Goal: Task Accomplishment & Management: Manage account settings

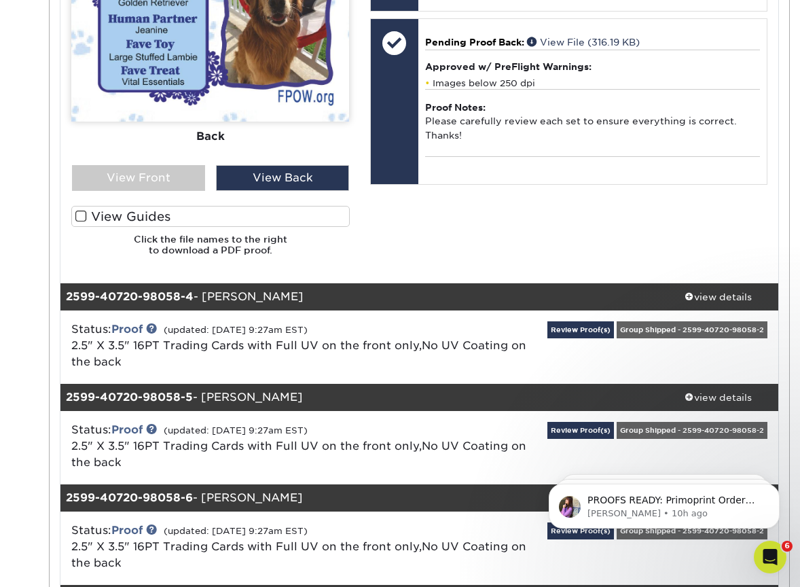
scroll to position [940, 0]
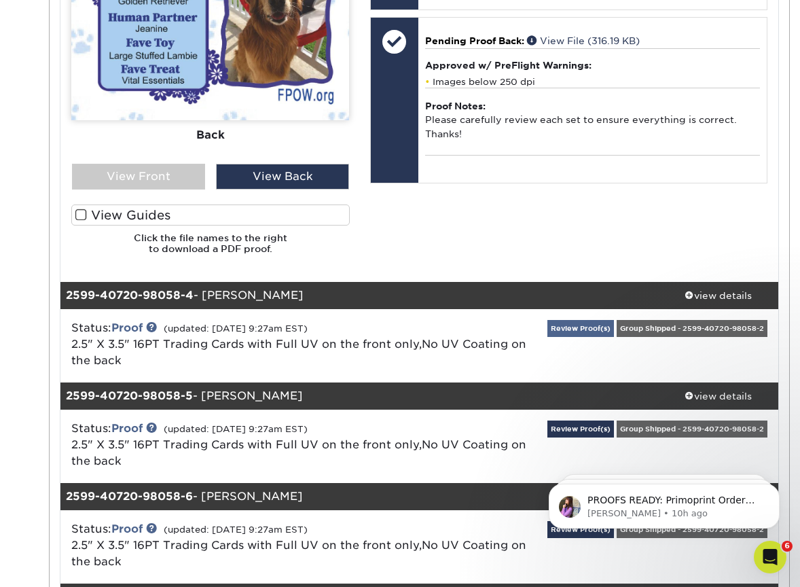
click at [614, 321] on link "Review Proof(s)" at bounding box center [580, 328] width 67 height 17
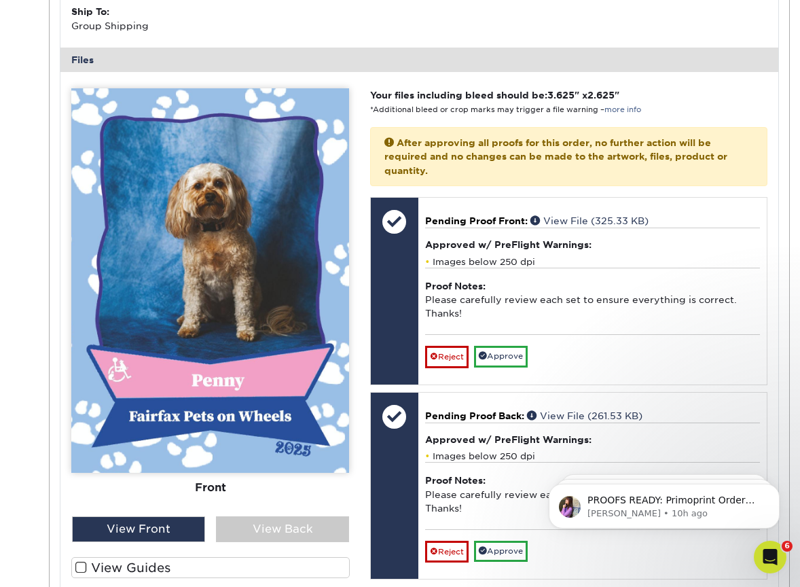
scroll to position [1492, 0]
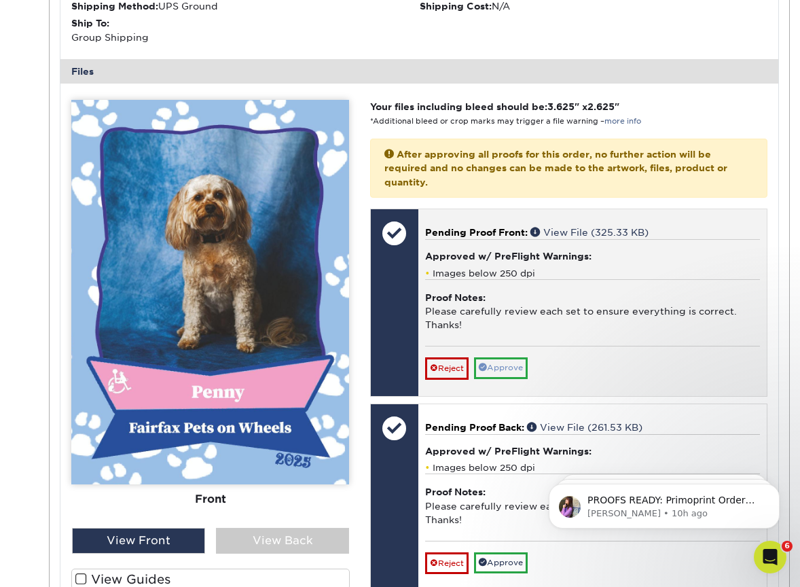
click at [506, 357] on link "Approve" at bounding box center [501, 367] width 54 height 21
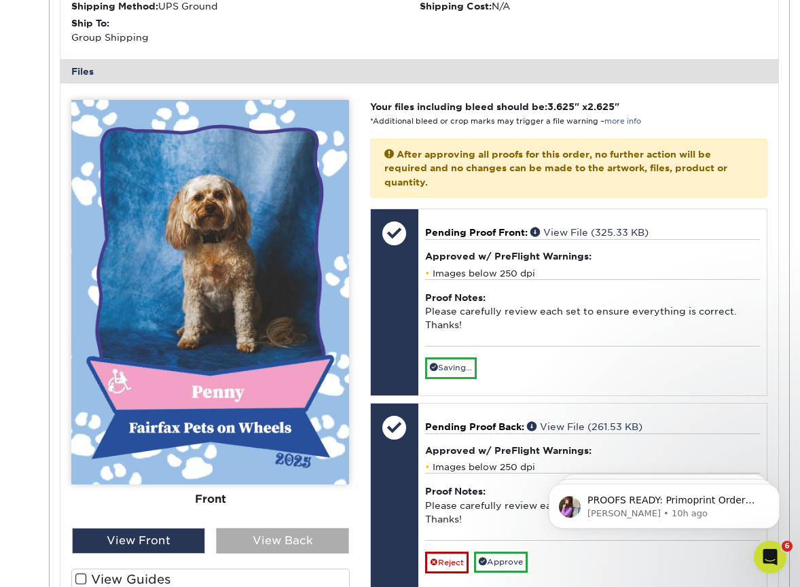
click at [267, 527] on div "View Back" at bounding box center [282, 540] width 133 height 26
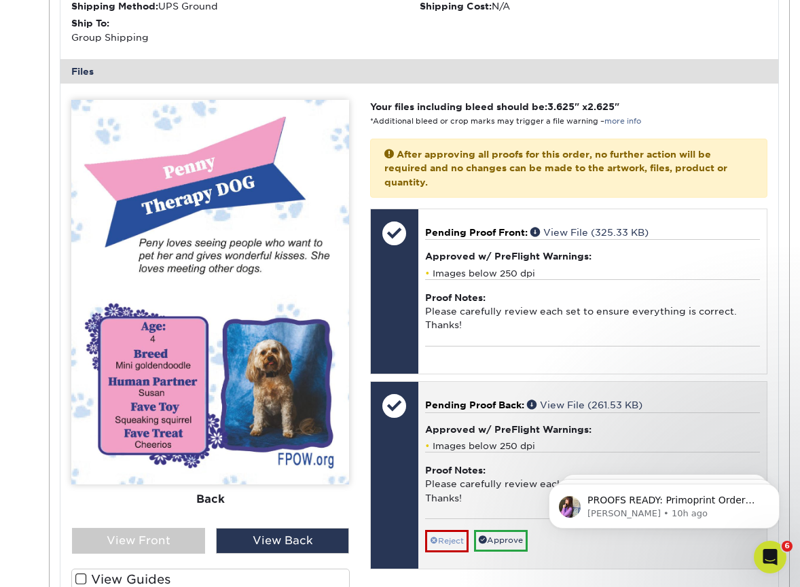
click at [445, 530] on link "Reject" at bounding box center [446, 541] width 43 height 22
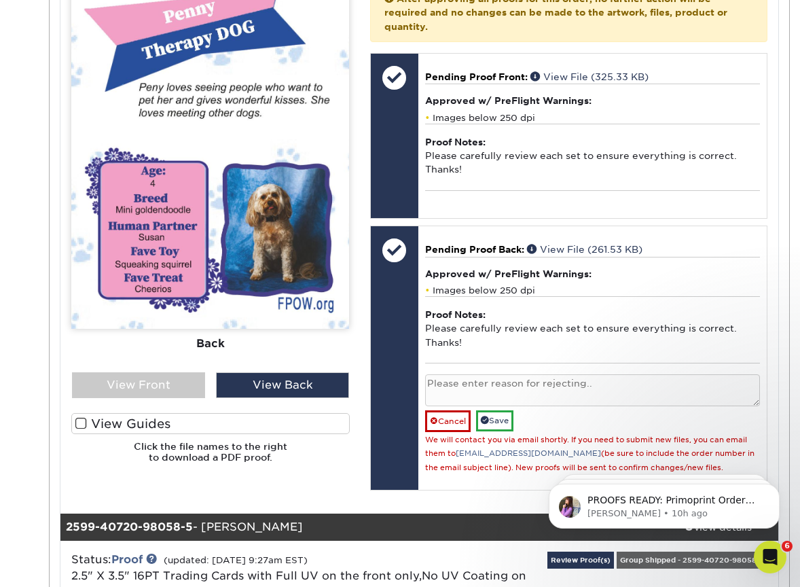
scroll to position [1644, 0]
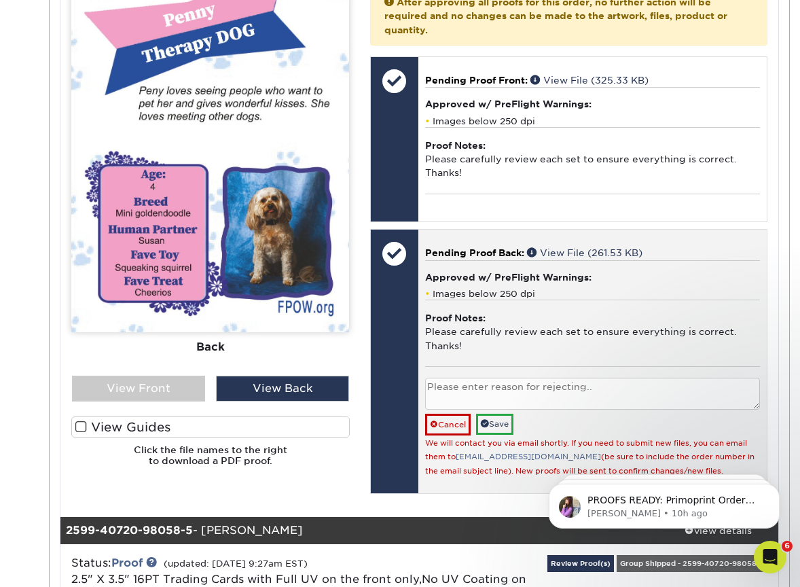
click at [442, 379] on textarea at bounding box center [592, 393] width 335 height 32
click at [544, 377] on textarea "Misspelled name Peny not [PERSON_NAME] in blurb." at bounding box center [592, 393] width 335 height 32
click at [511, 377] on textarea "Misspelled name [PERSON_NAME] should be [PERSON_NAME] in blurb." at bounding box center [592, 393] width 335 height 32
click at [538, 377] on textarea "Misspelled name "Peny should be [PERSON_NAME] in blurb." at bounding box center [592, 393] width 335 height 32
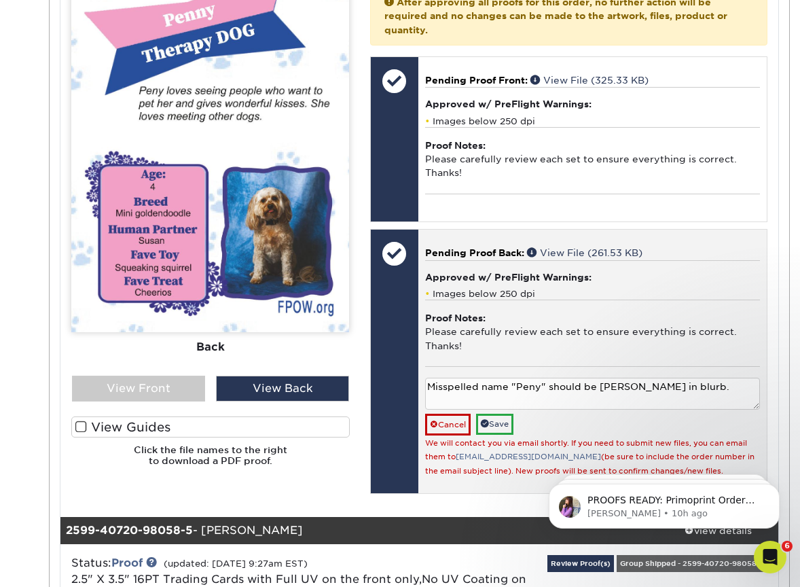
click at [596, 377] on textarea "Misspelled name "Peny" should be [PERSON_NAME] in blurb." at bounding box center [592, 393] width 335 height 32
click at [630, 377] on textarea "Misspelled name "Peny" should be "[PERSON_NAME] in blurb." at bounding box center [592, 393] width 335 height 32
type textarea "Misspelled name "Peny" should be "[PERSON_NAME]" in blurb."
click at [507, 413] on link "Save" at bounding box center [494, 423] width 37 height 21
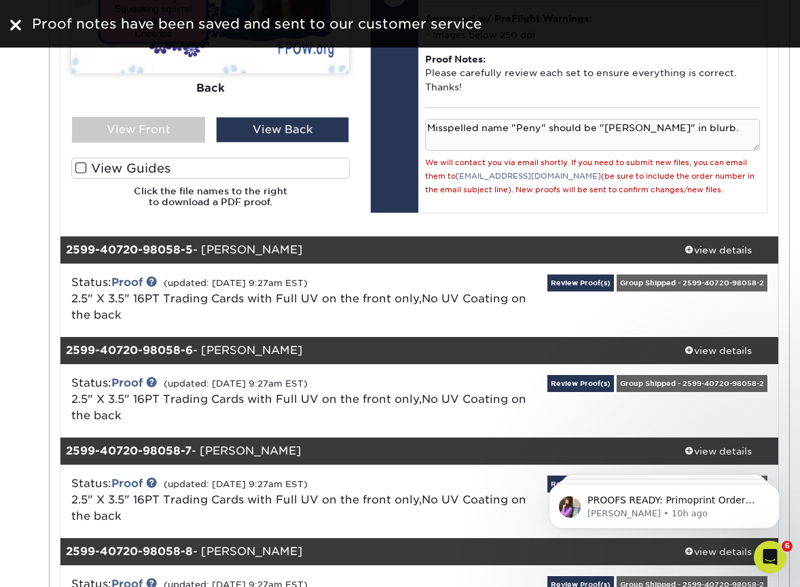
scroll to position [1921, 0]
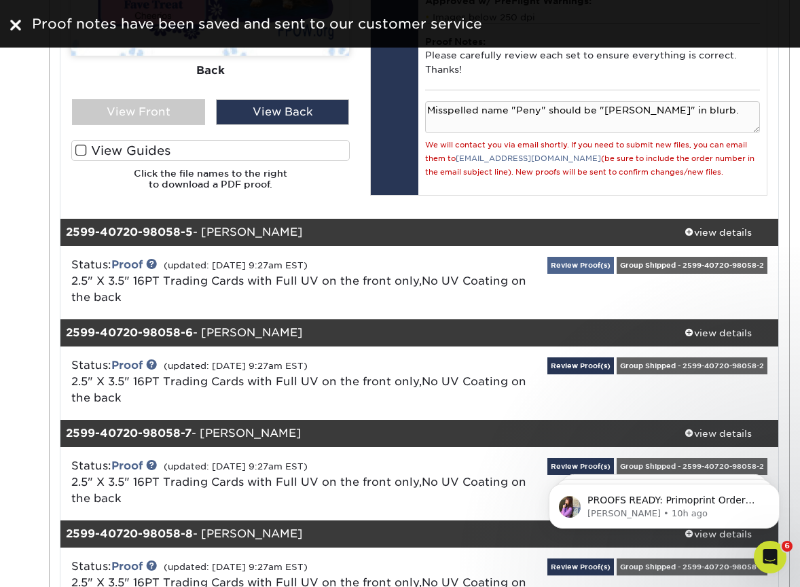
click at [614, 257] on link "Review Proof(s)" at bounding box center [580, 265] width 67 height 17
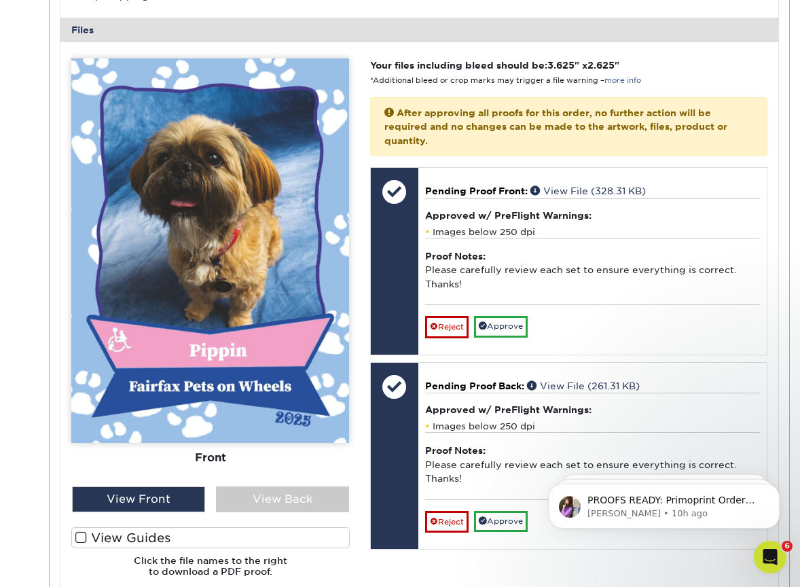
scroll to position [2395, 0]
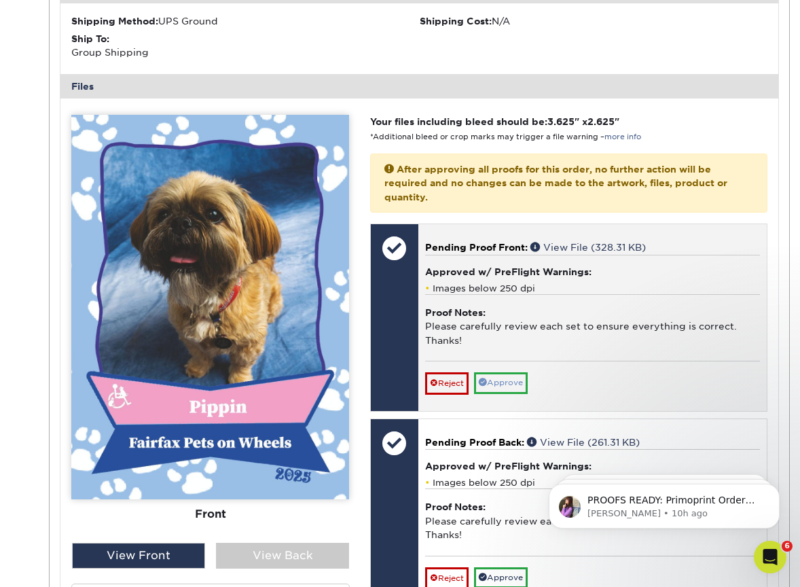
click at [498, 372] on link "Approve" at bounding box center [501, 382] width 54 height 21
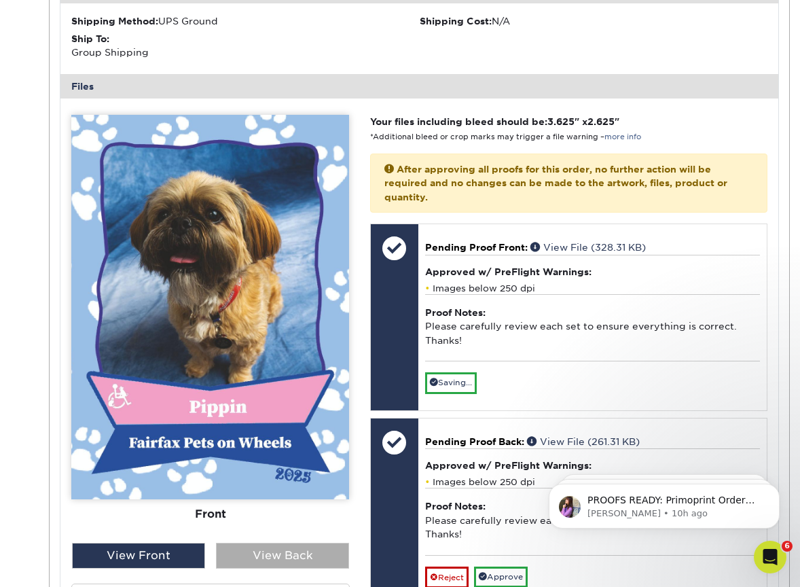
click at [285, 542] on div "View Back" at bounding box center [282, 555] width 133 height 26
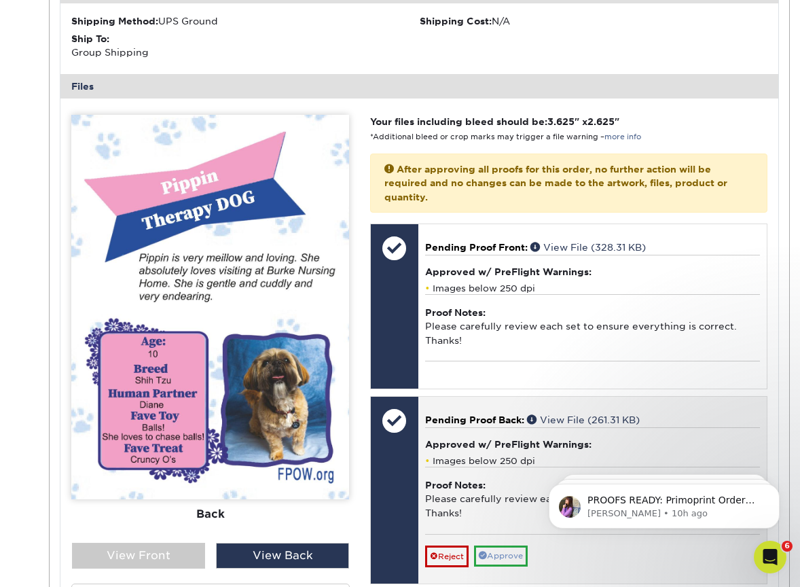
click at [502, 545] on link "Approve" at bounding box center [501, 555] width 54 height 21
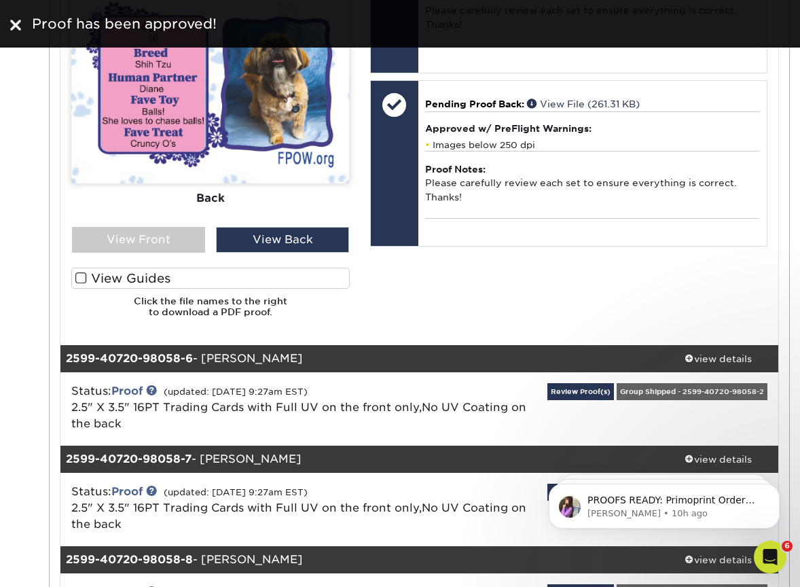
scroll to position [2725, 0]
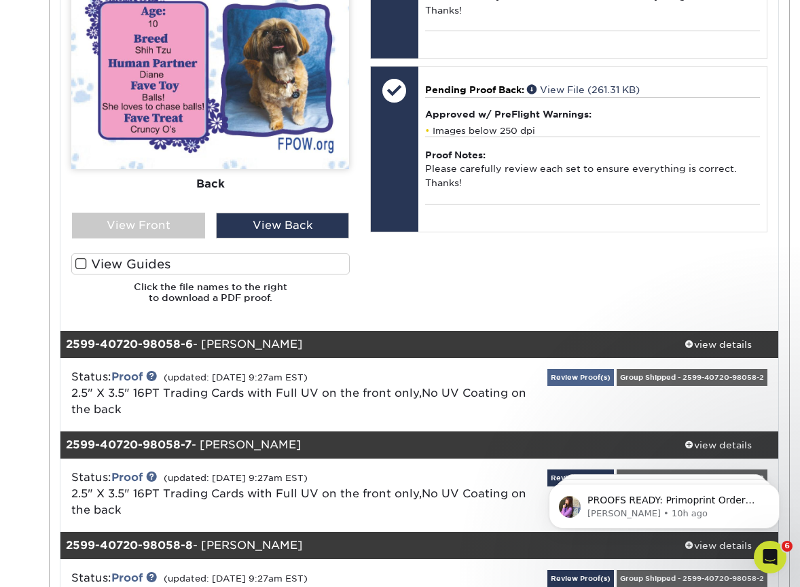
click at [614, 369] on link "Review Proof(s)" at bounding box center [580, 377] width 67 height 17
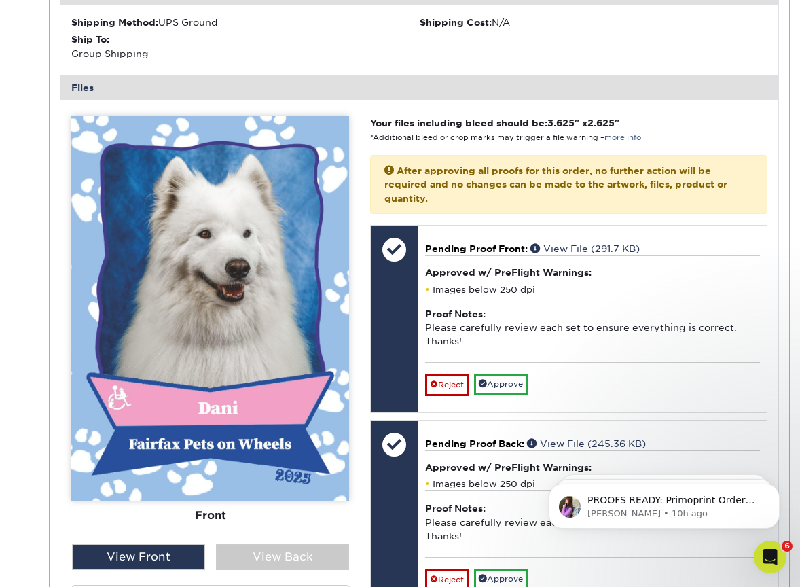
scroll to position [3308, 0]
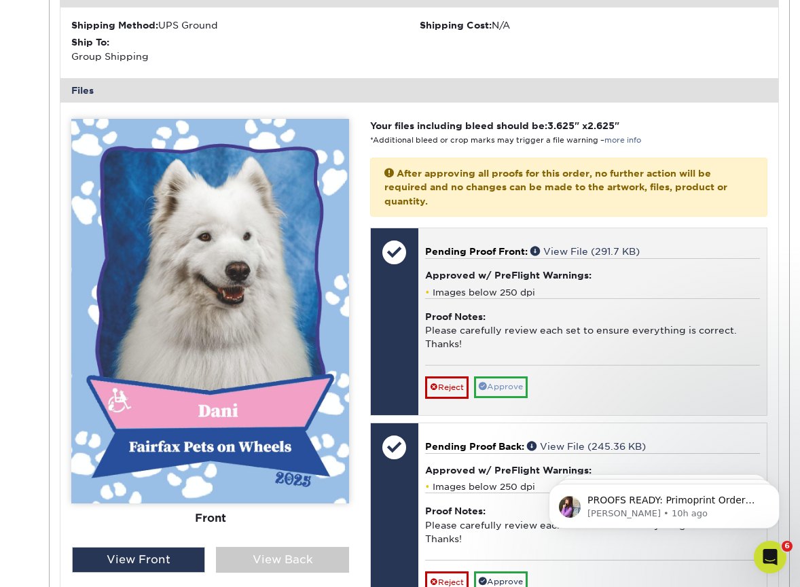
click at [502, 376] on link "Approve" at bounding box center [501, 386] width 54 height 21
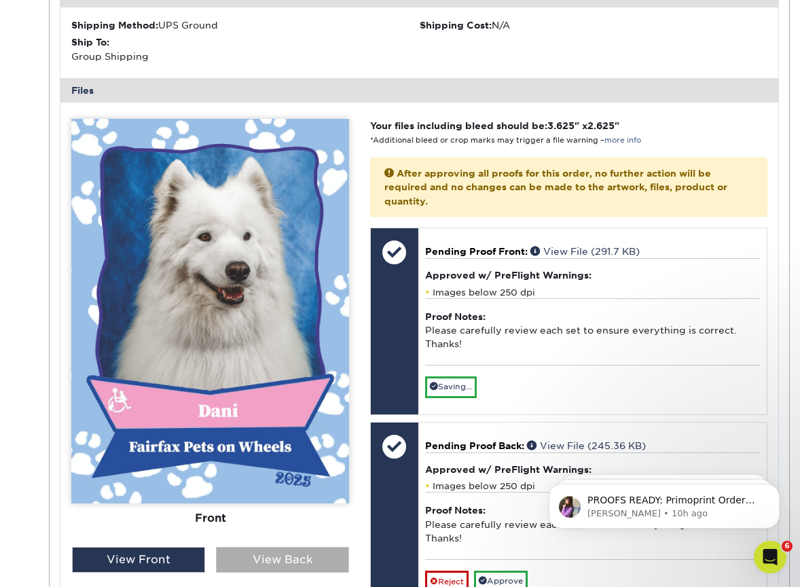
click at [259, 546] on div "View Back" at bounding box center [282, 559] width 133 height 26
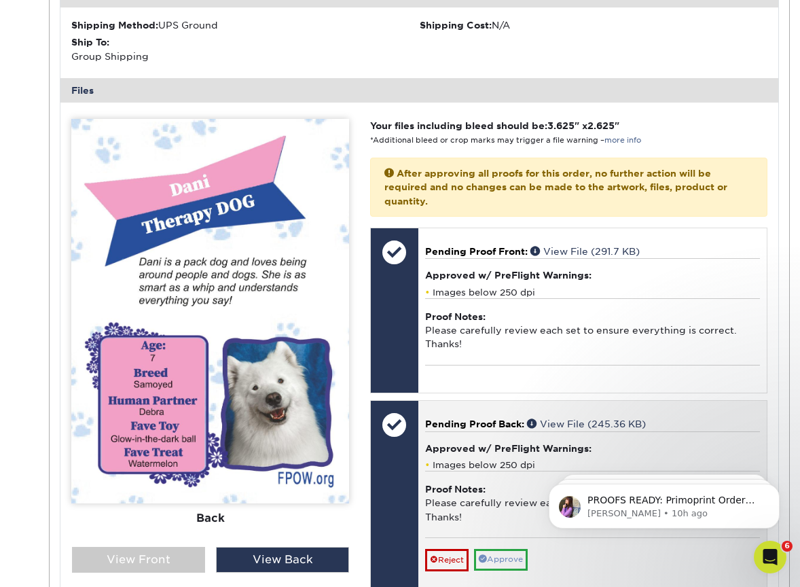
click at [508, 549] on link "Approve" at bounding box center [501, 559] width 54 height 21
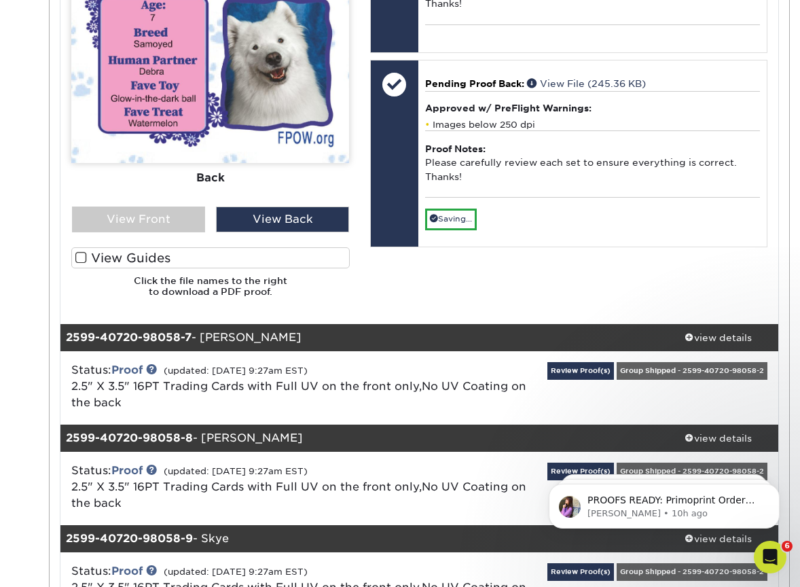
scroll to position [3649, 0]
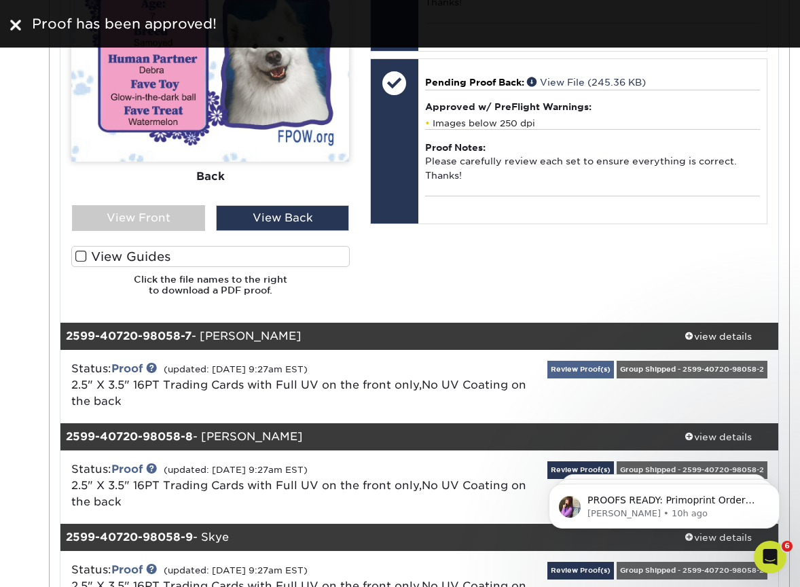
click at [614, 360] on link "Review Proof(s)" at bounding box center [580, 368] width 67 height 17
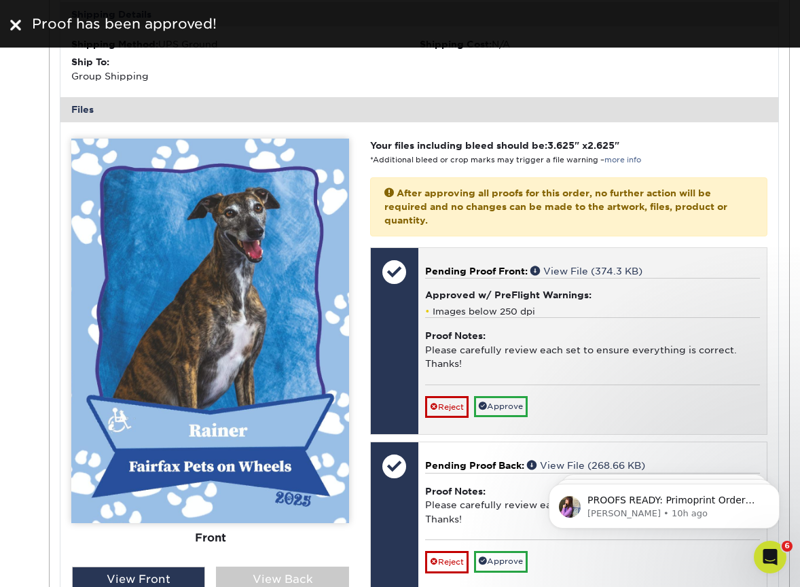
scroll to position [4207, 0]
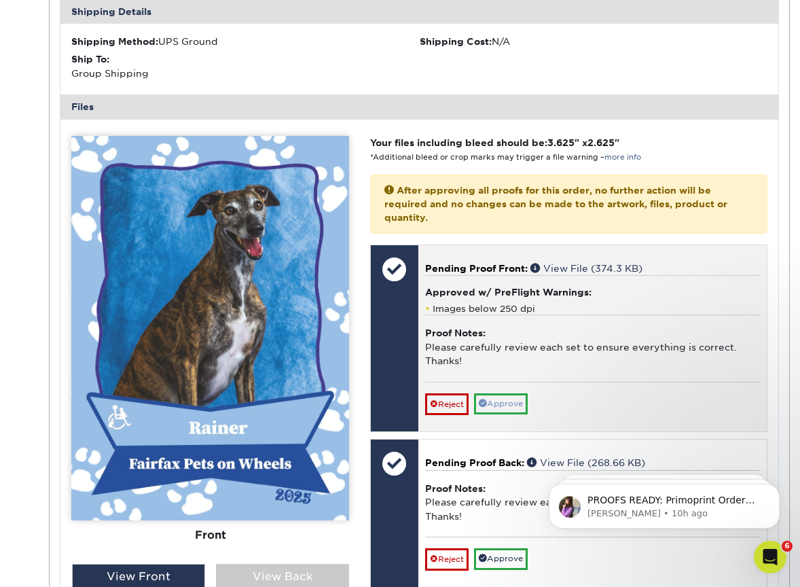
click at [510, 393] on link "Approve" at bounding box center [501, 403] width 54 height 21
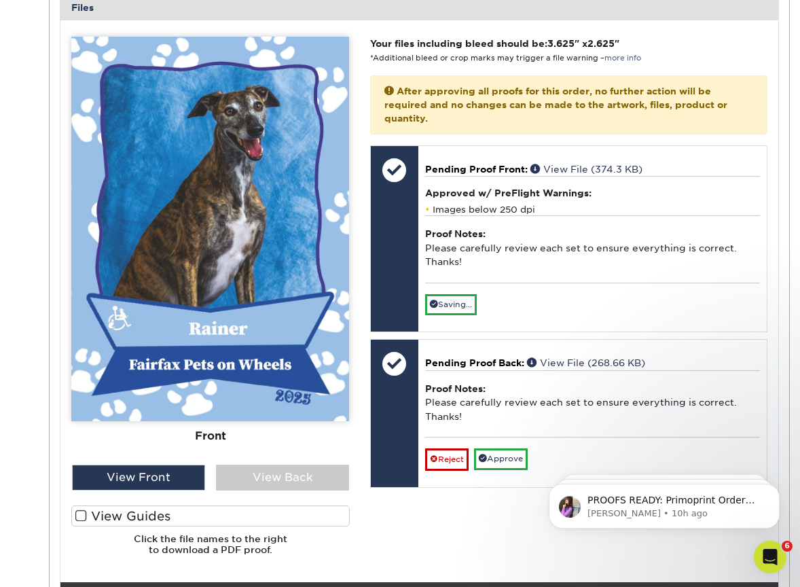
scroll to position [4306, 0]
click at [272, 464] on div "View Back" at bounding box center [282, 477] width 133 height 26
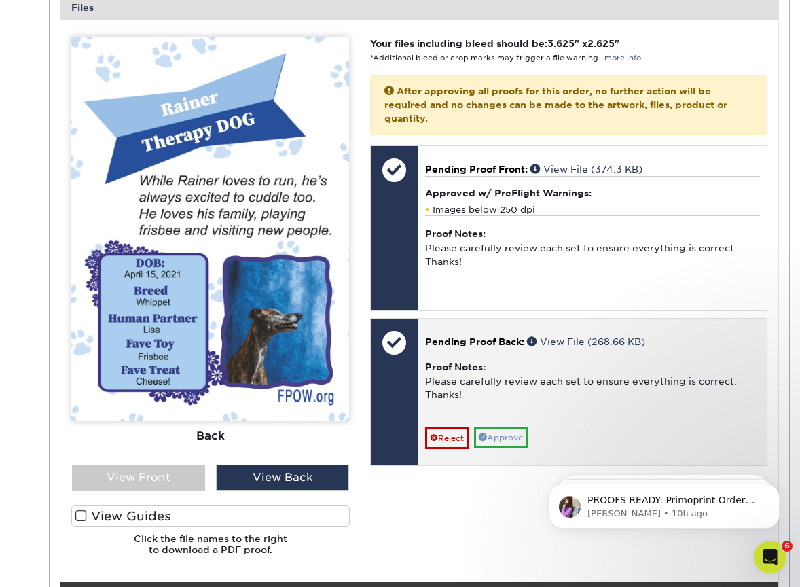
click at [511, 427] on link "Approve" at bounding box center [501, 437] width 54 height 21
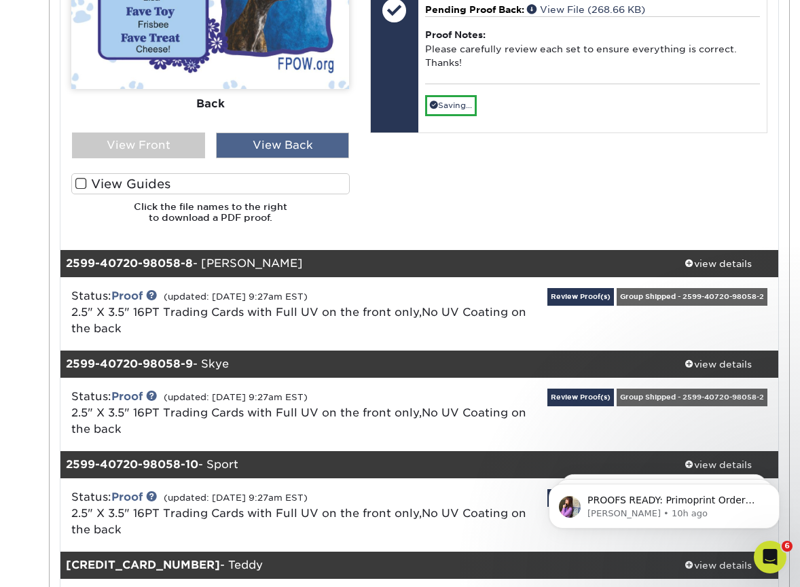
scroll to position [4646, 0]
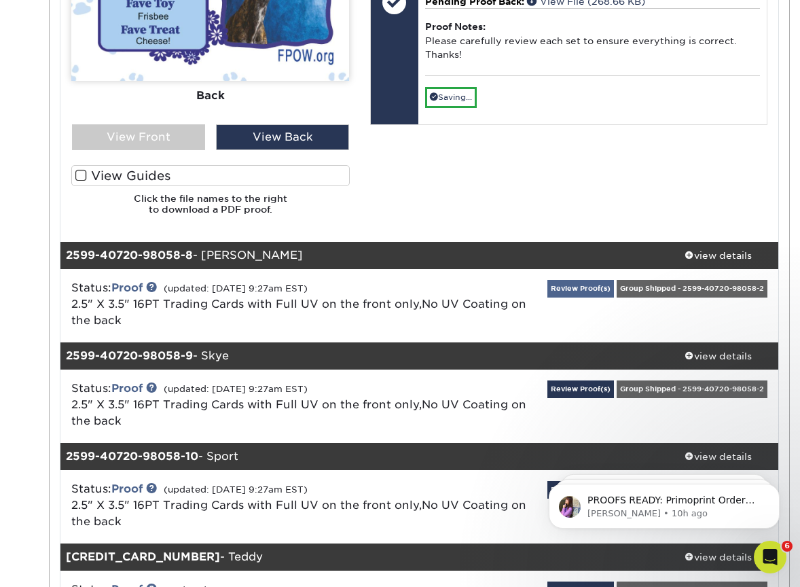
click at [614, 280] on link "Review Proof(s)" at bounding box center [580, 288] width 67 height 17
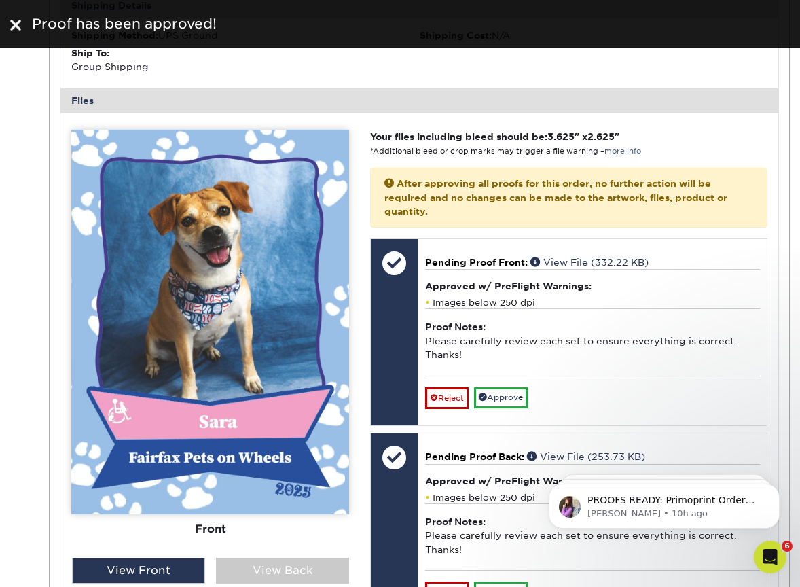
scroll to position [5151, 0]
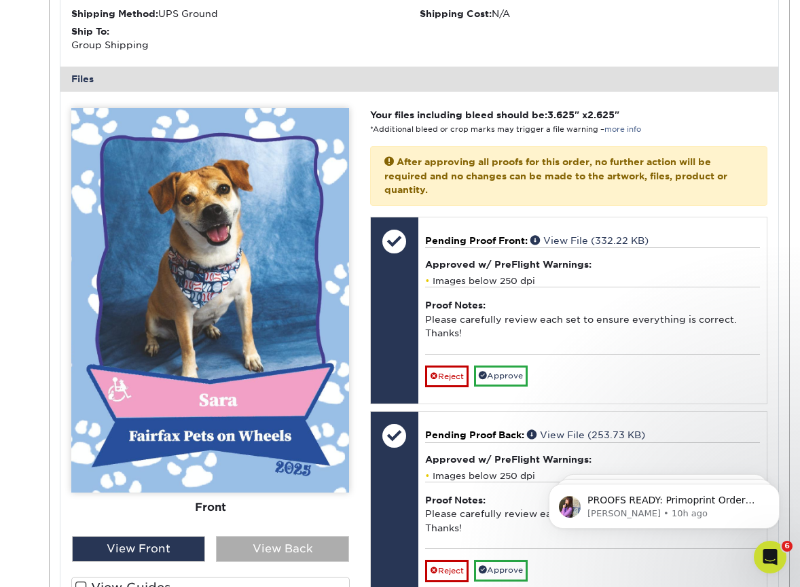
click at [290, 536] on div "View Back" at bounding box center [282, 549] width 133 height 26
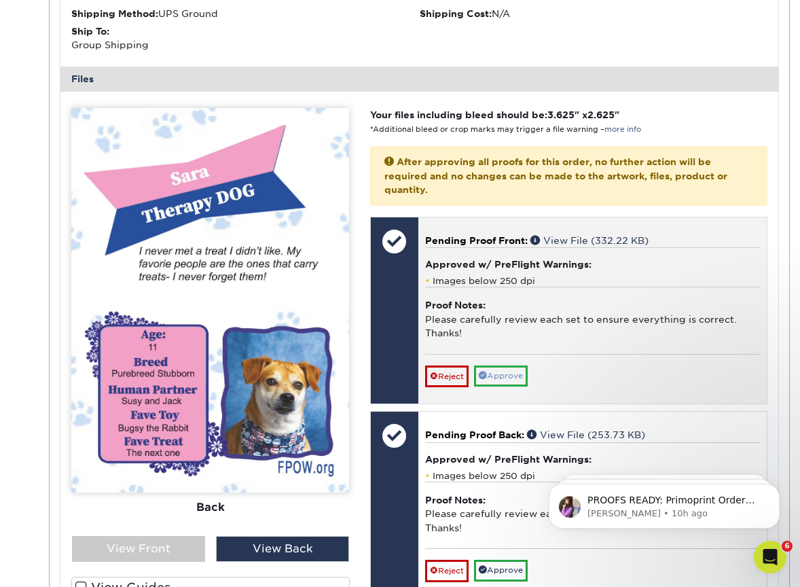
click at [508, 365] on link "Approve" at bounding box center [501, 375] width 54 height 21
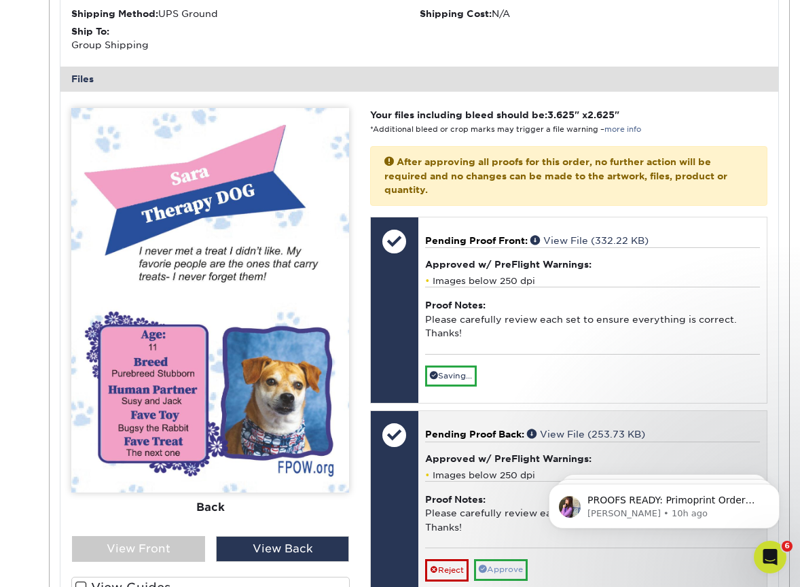
click at [509, 559] on link "Approve" at bounding box center [501, 569] width 54 height 21
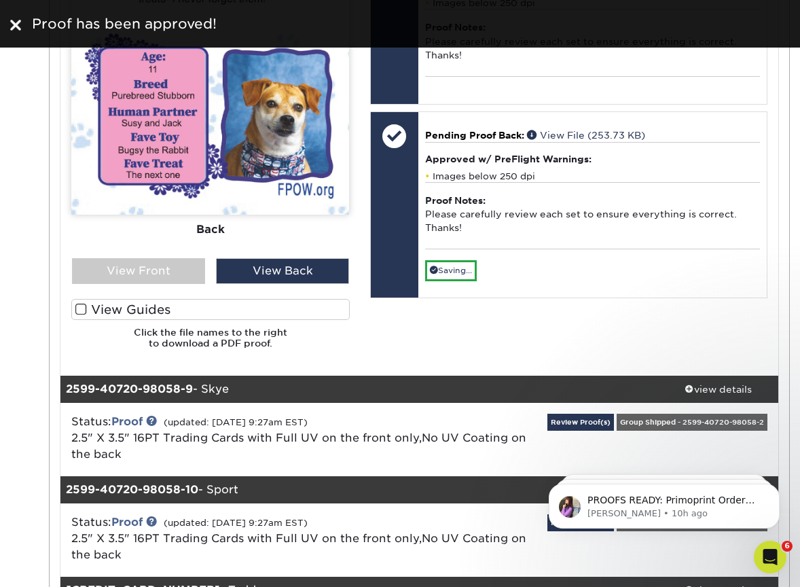
scroll to position [5445, 0]
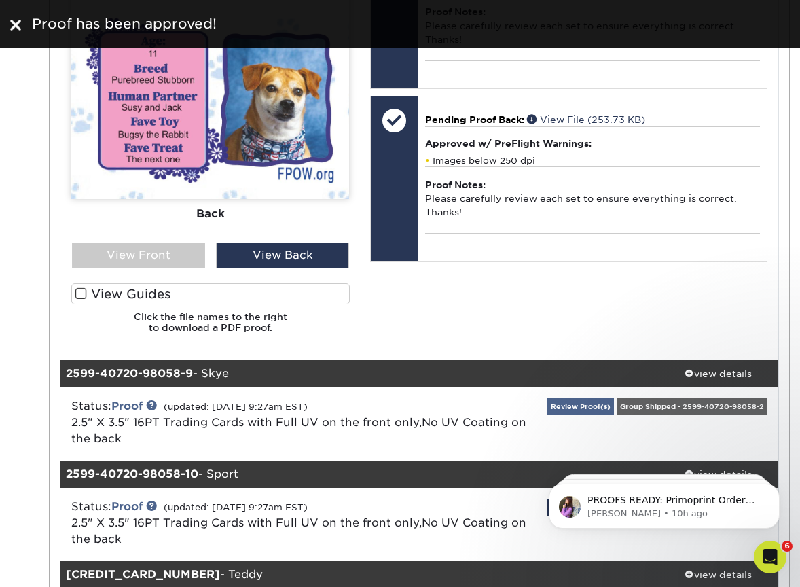
click at [614, 398] on link "Review Proof(s)" at bounding box center [580, 406] width 67 height 17
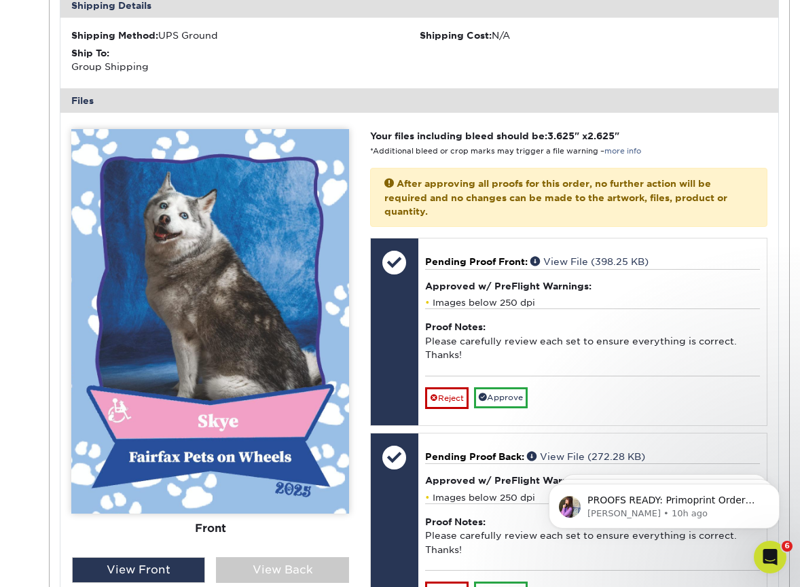
scroll to position [6050, 0]
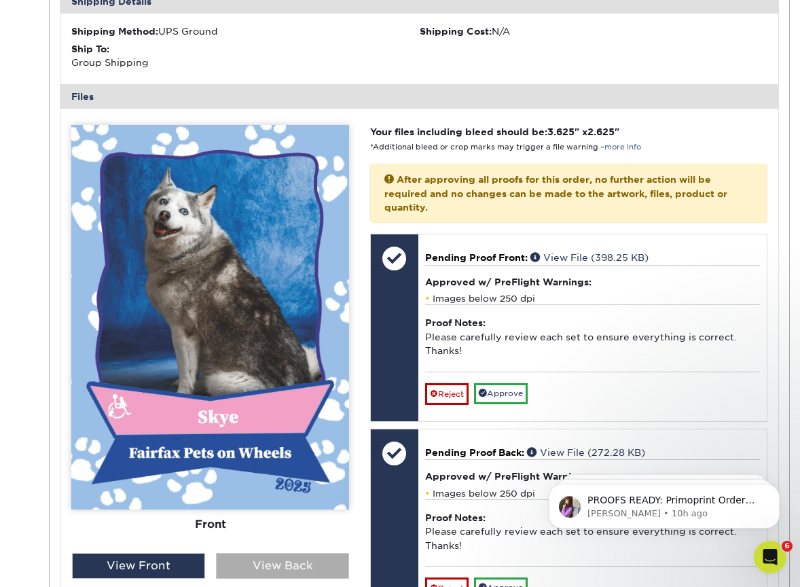
click at [256, 553] on div "View Back" at bounding box center [282, 566] width 133 height 26
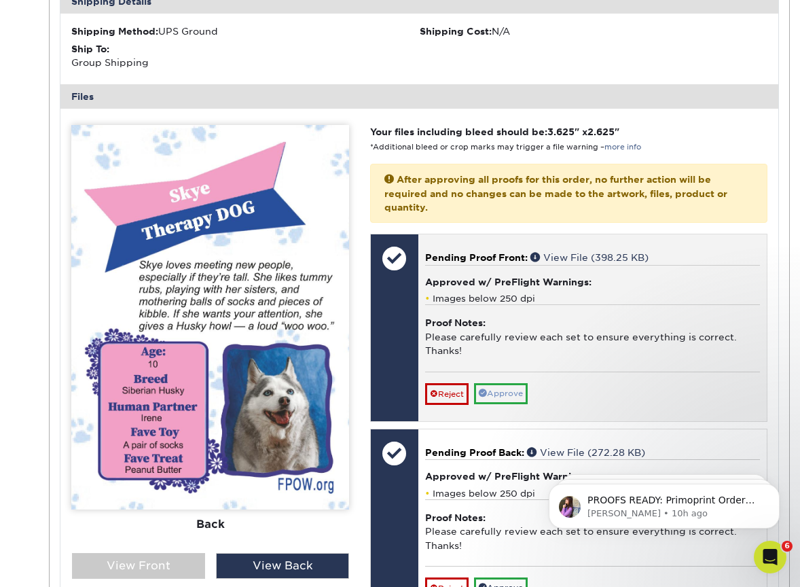
click at [495, 383] on link "Approve" at bounding box center [501, 393] width 54 height 21
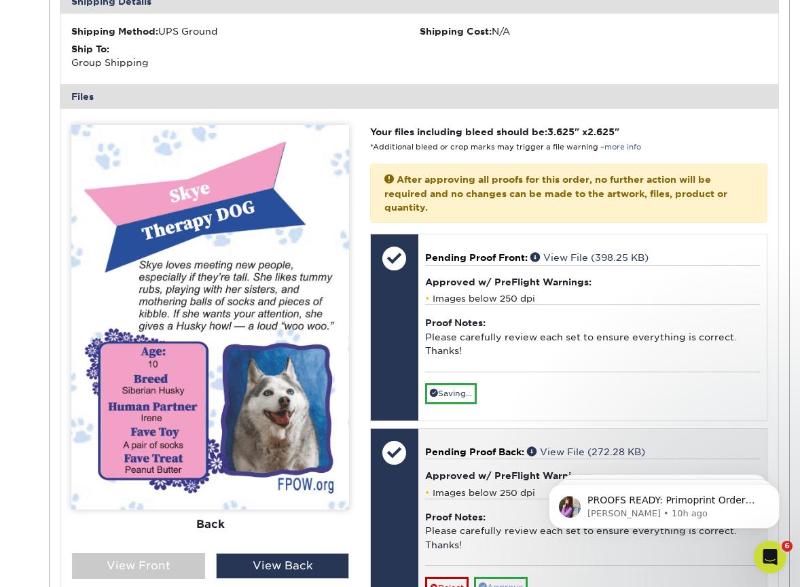
click at [500, 576] on link "Approve" at bounding box center [501, 586] width 54 height 21
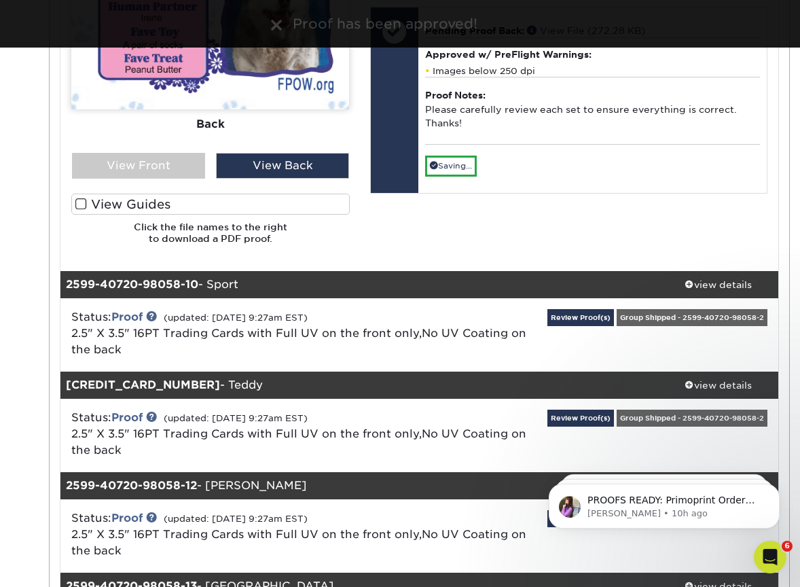
scroll to position [6462, 0]
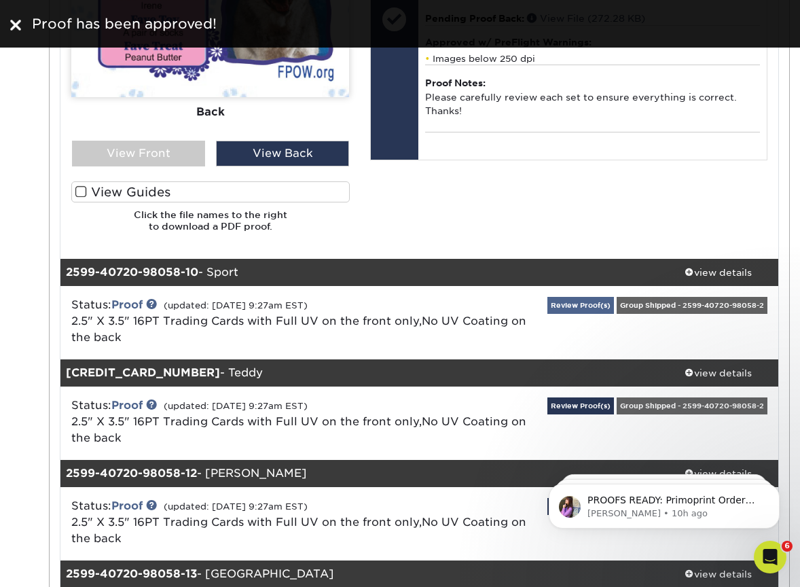
click at [614, 297] on link "Review Proof(s)" at bounding box center [580, 305] width 67 height 17
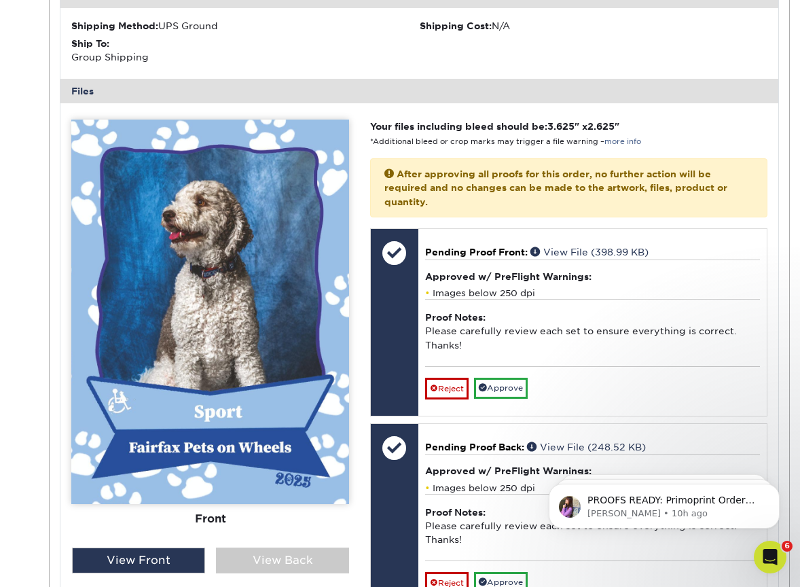
scroll to position [6981, 0]
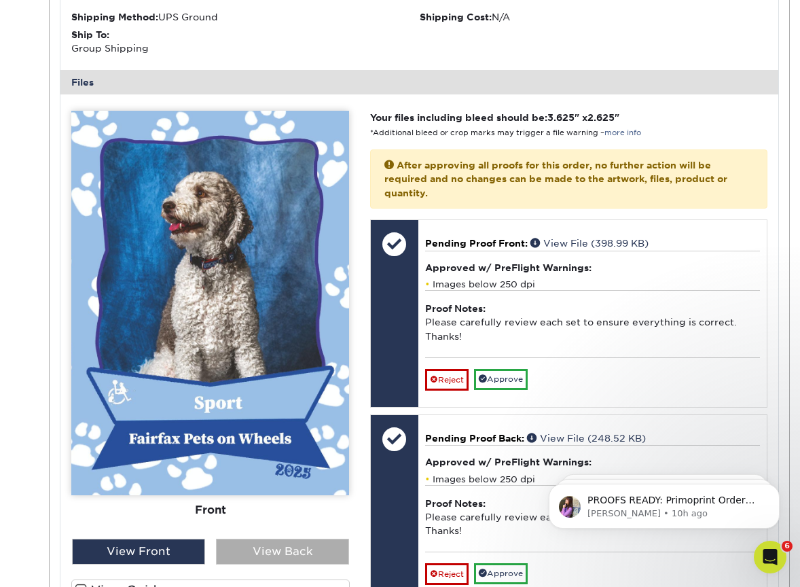
click at [301, 538] on div "View Back" at bounding box center [282, 551] width 133 height 26
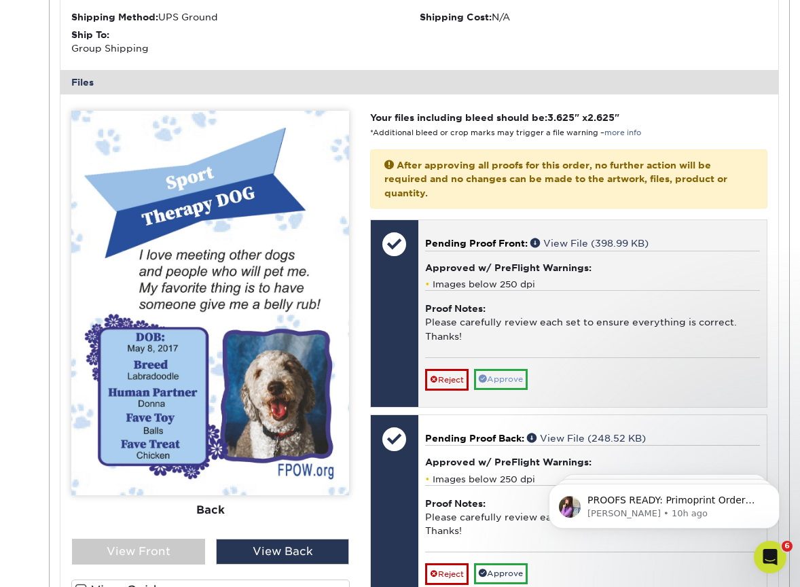
click at [511, 369] on link "Approve" at bounding box center [501, 379] width 54 height 21
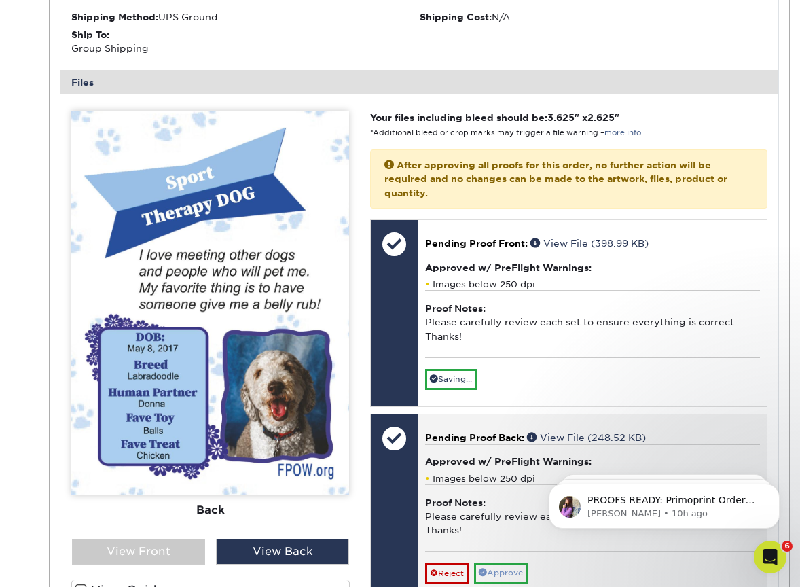
click at [506, 562] on link "Approve" at bounding box center [501, 572] width 54 height 21
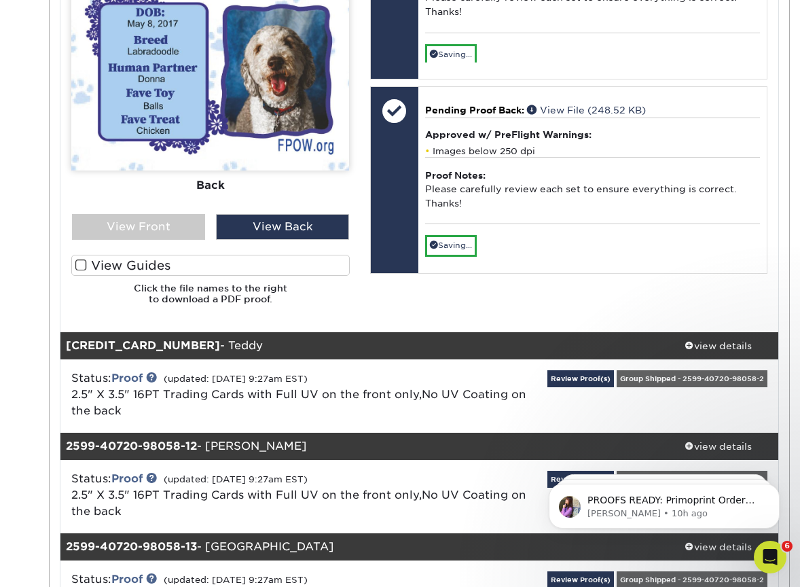
scroll to position [7307, 0]
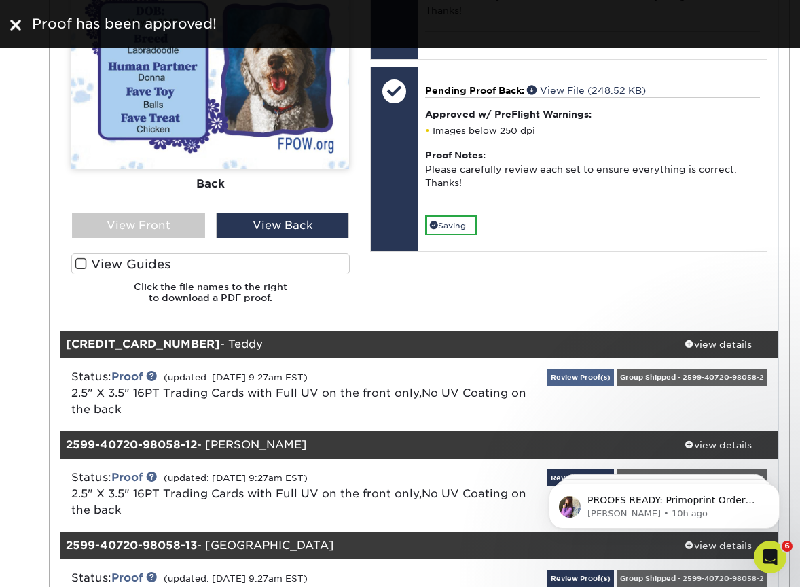
click at [614, 369] on link "Review Proof(s)" at bounding box center [580, 377] width 67 height 17
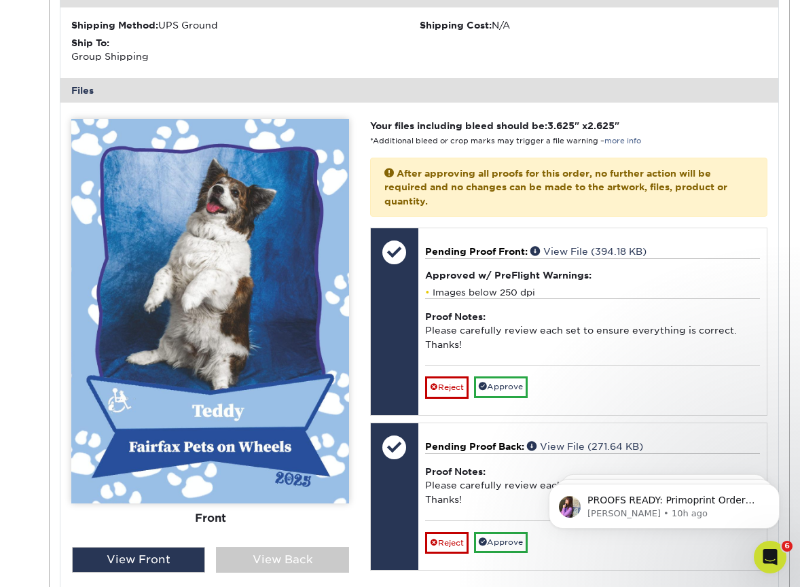
scroll to position [7902, 0]
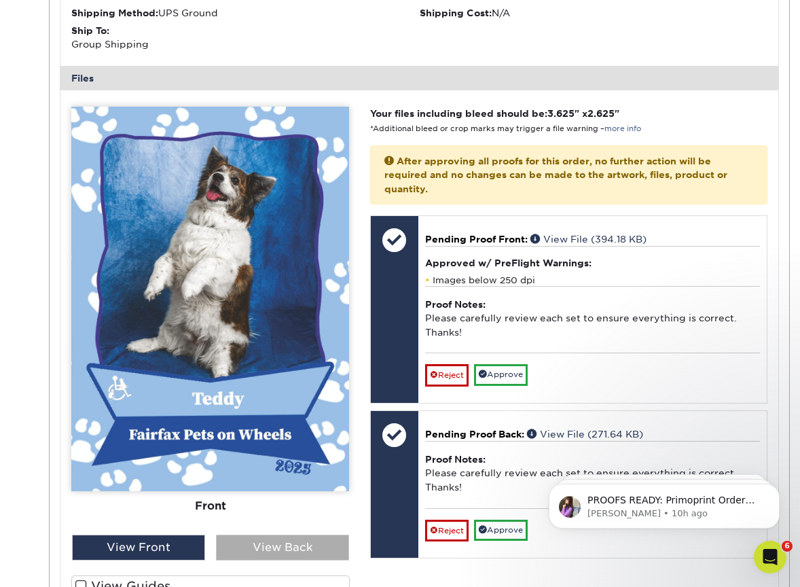
click at [289, 534] on div "View Back" at bounding box center [282, 547] width 133 height 26
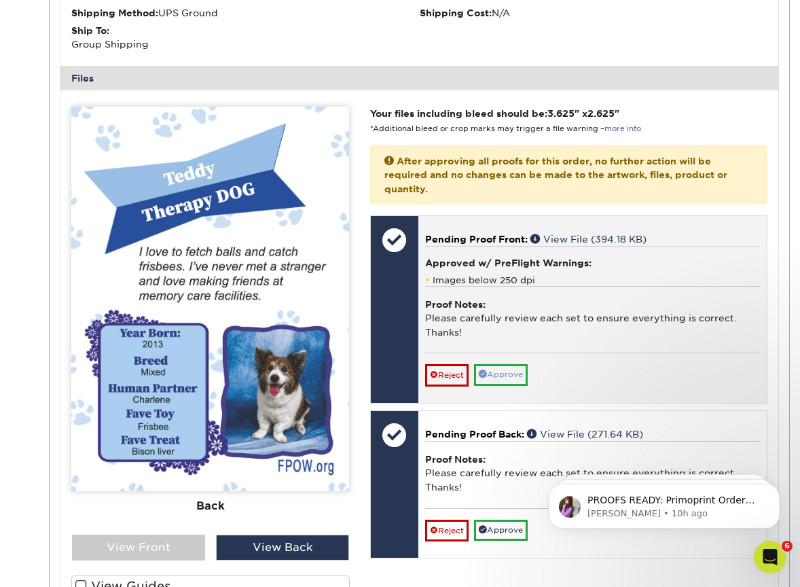
click at [515, 364] on link "Approve" at bounding box center [501, 374] width 54 height 21
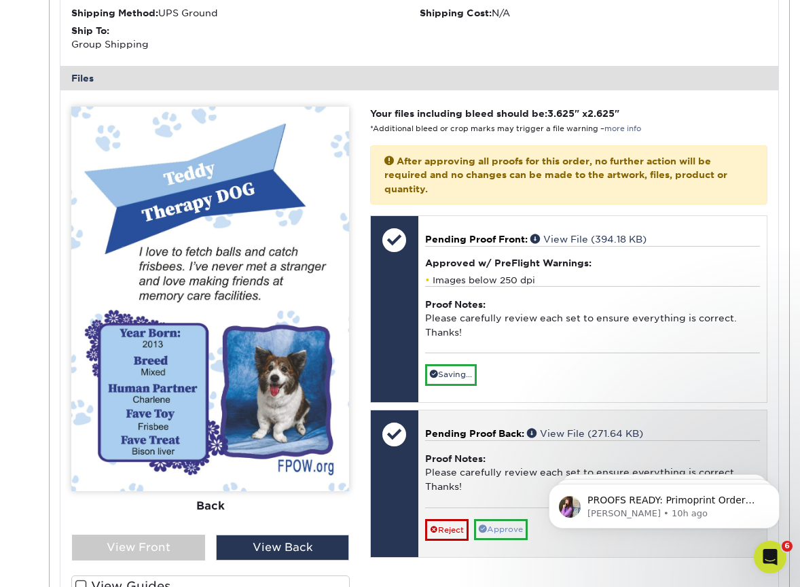
click at [500, 519] on link "Approve" at bounding box center [501, 529] width 54 height 21
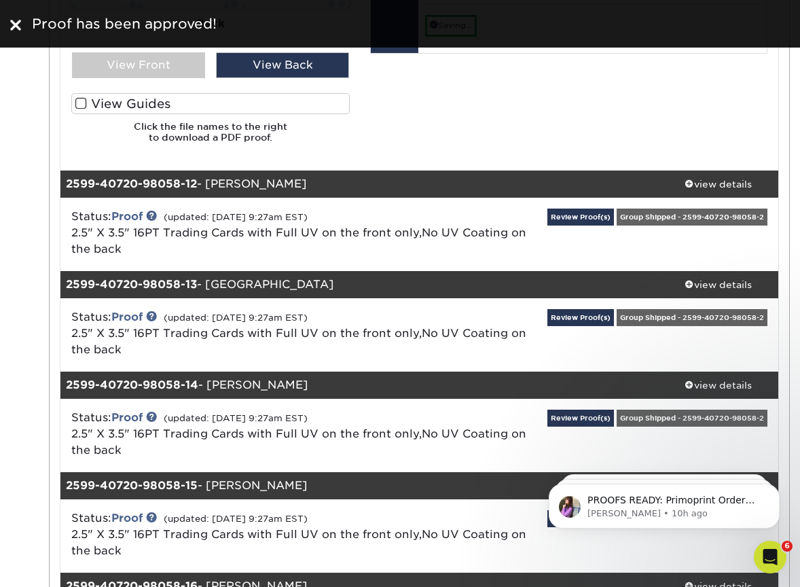
scroll to position [8387, 0]
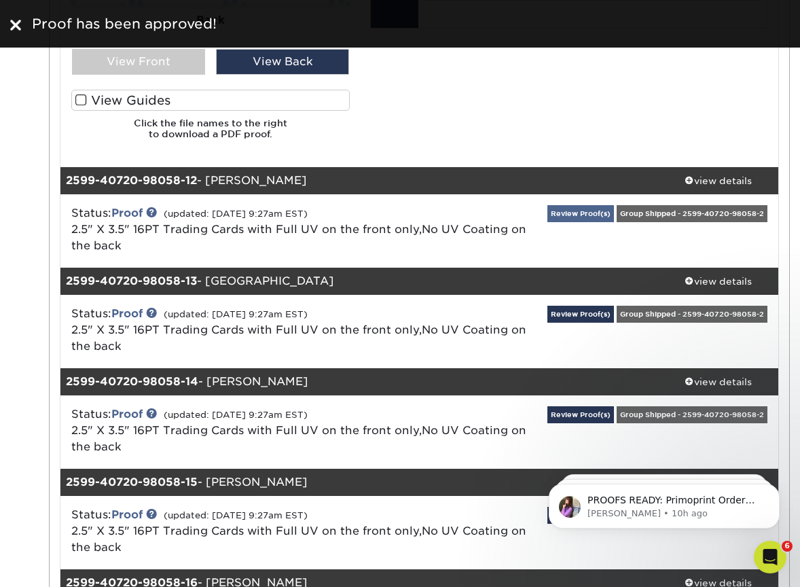
click at [614, 205] on link "Review Proof(s)" at bounding box center [580, 213] width 67 height 17
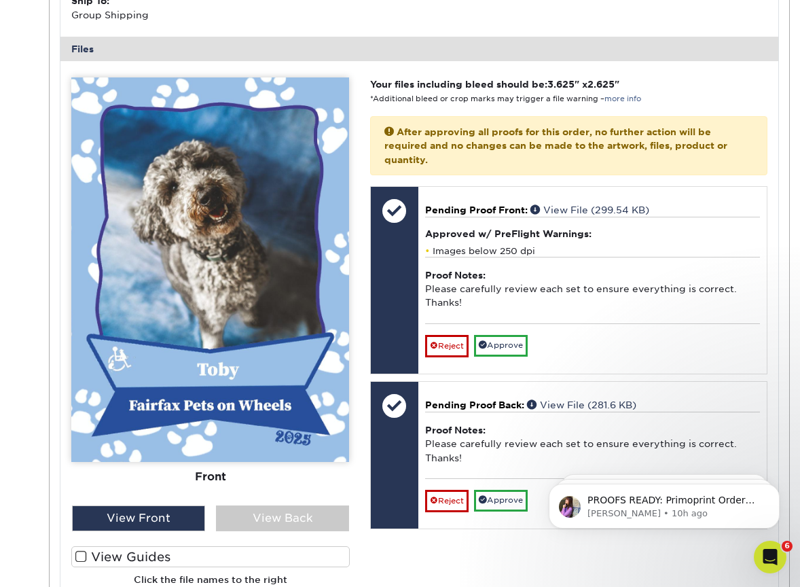
scroll to position [8850, 0]
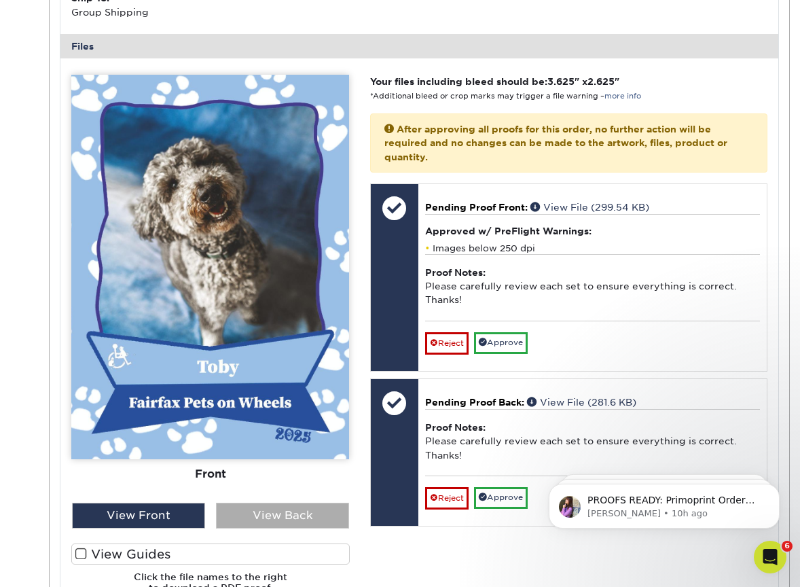
click at [272, 502] on div "View Back" at bounding box center [282, 515] width 133 height 26
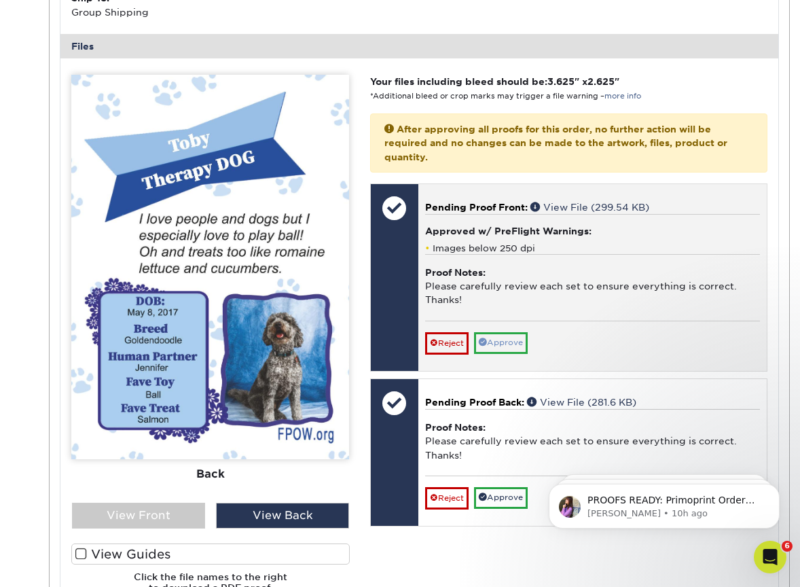
click at [500, 332] on link "Approve" at bounding box center [501, 342] width 54 height 21
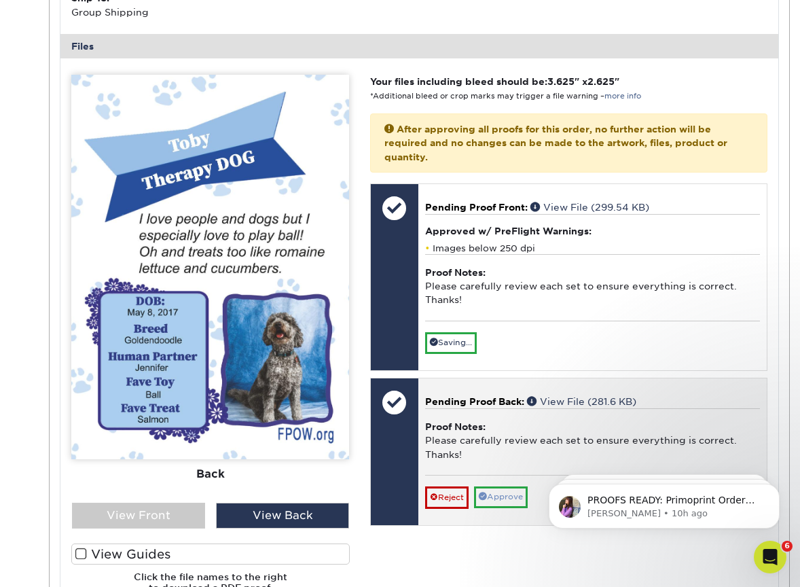
click at [500, 486] on link "Approve" at bounding box center [501, 496] width 54 height 21
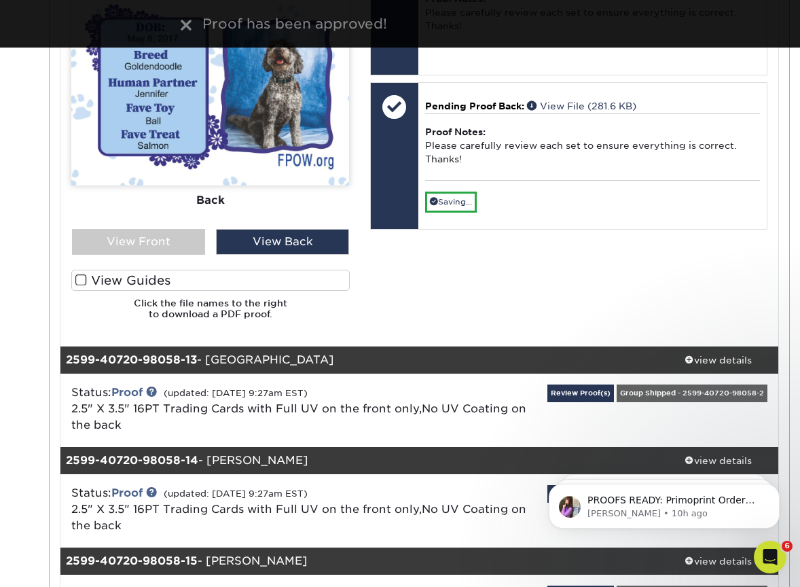
scroll to position [9137, 0]
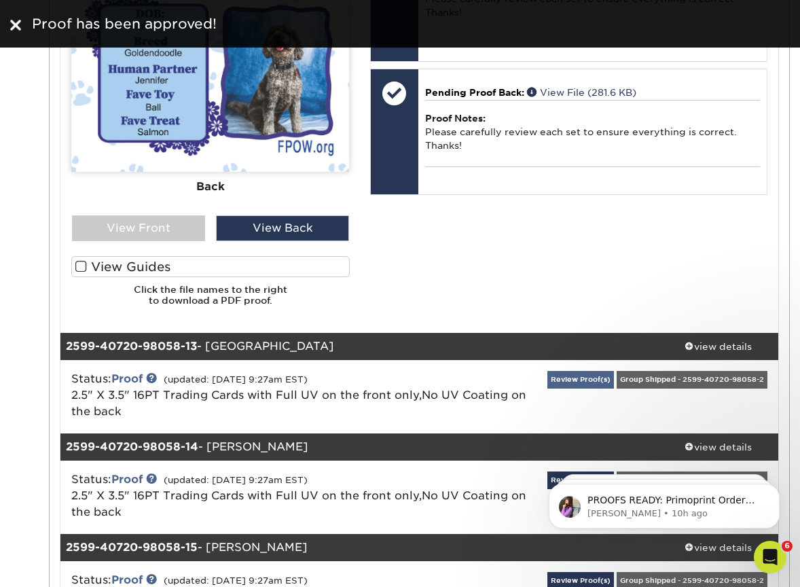
click at [614, 371] on link "Review Proof(s)" at bounding box center [580, 379] width 67 height 17
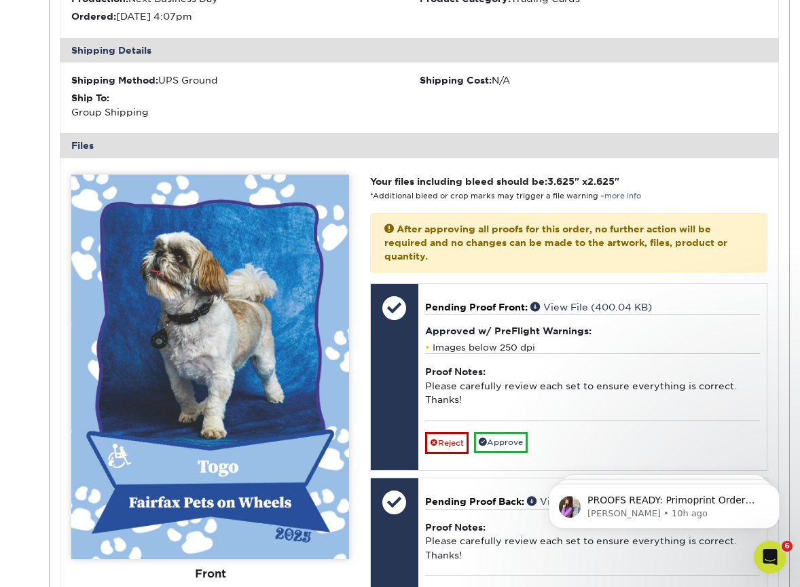
scroll to position [9673, 0]
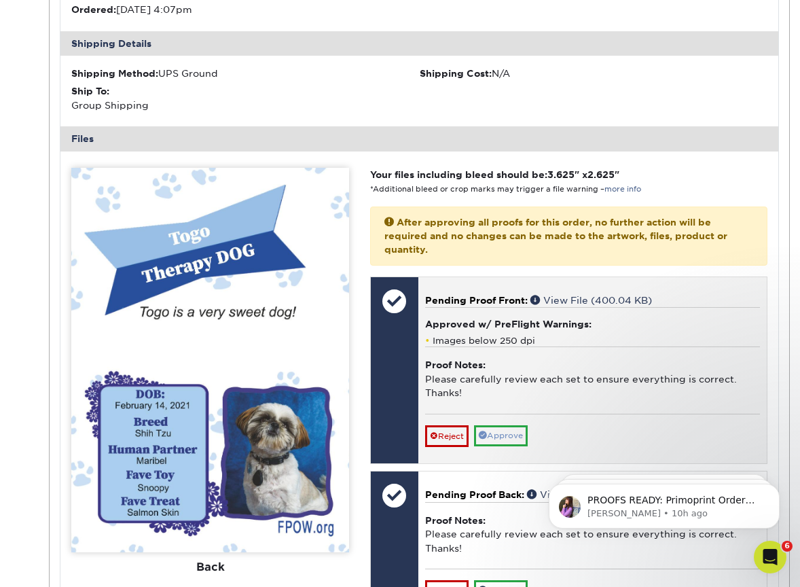
click at [508, 425] on link "Approve" at bounding box center [501, 435] width 54 height 21
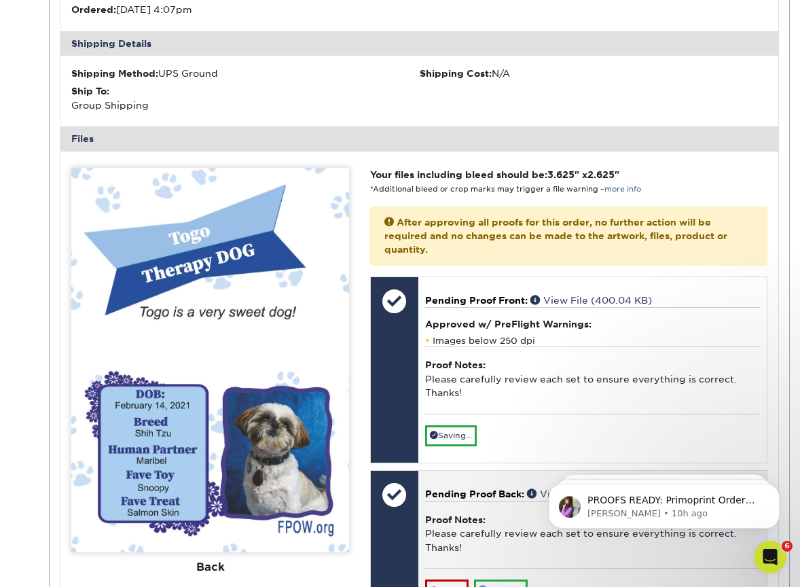
click at [498, 579] on link "Approve" at bounding box center [501, 589] width 54 height 21
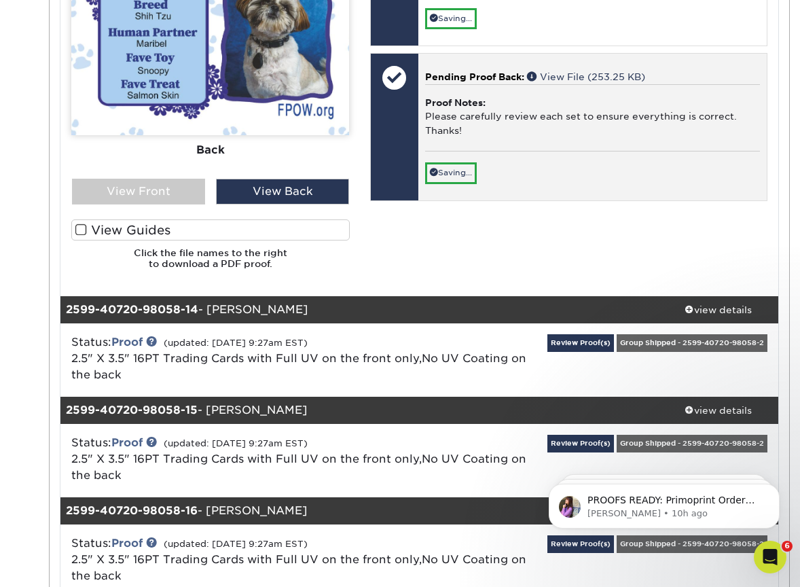
scroll to position [10117, 0]
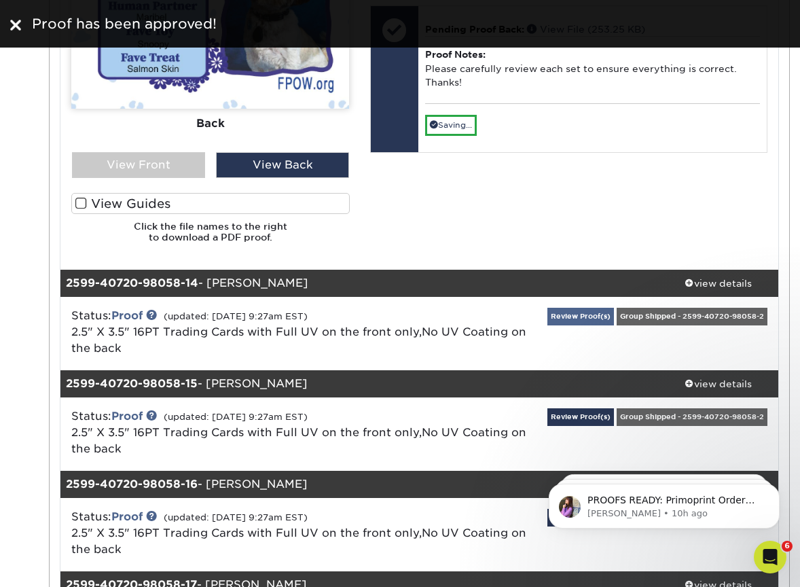
click at [614, 308] on link "Review Proof(s)" at bounding box center [580, 316] width 67 height 17
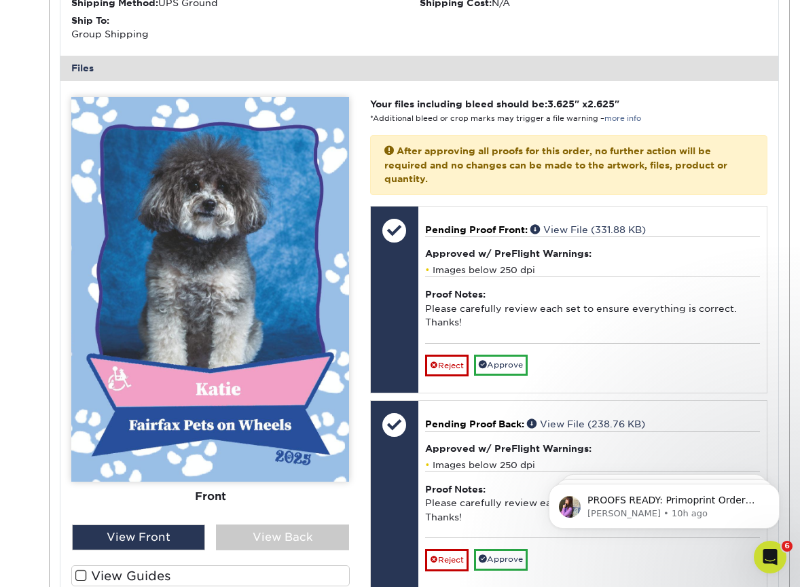
scroll to position [10661, 0]
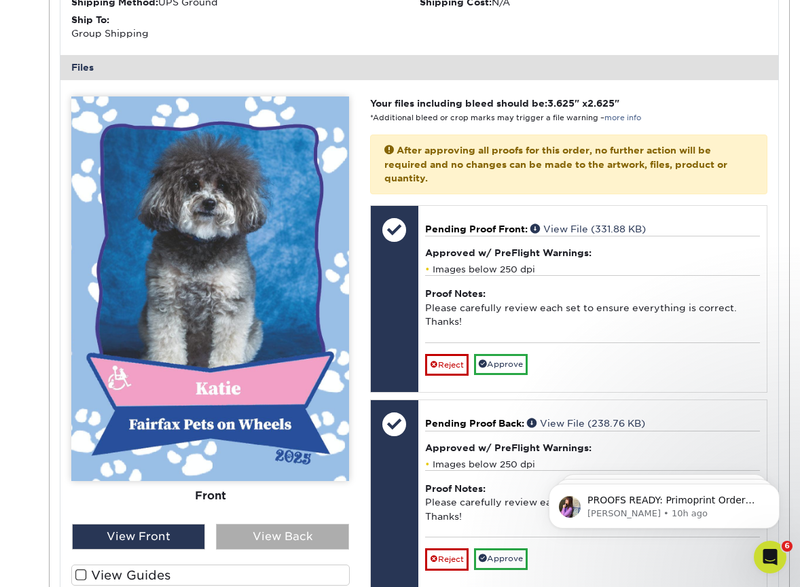
click at [293, 523] on div "View Back" at bounding box center [282, 536] width 133 height 26
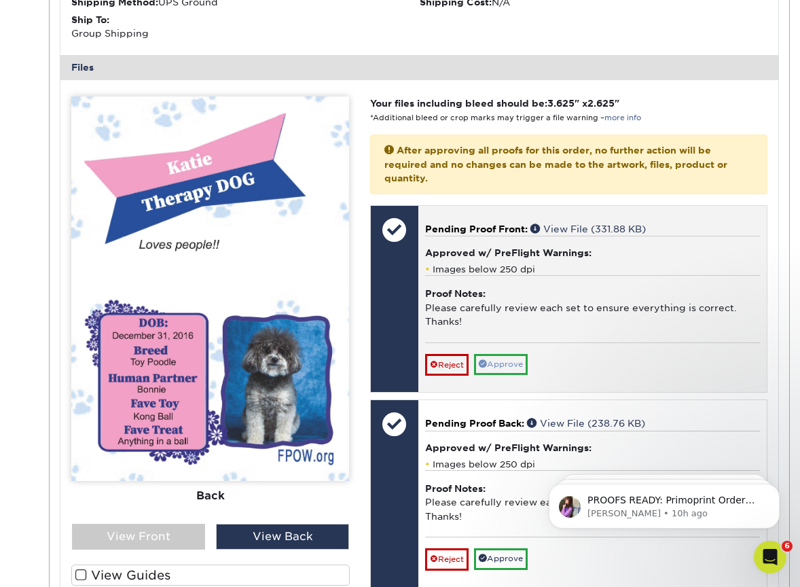
click at [498, 354] on link "Approve" at bounding box center [501, 364] width 54 height 21
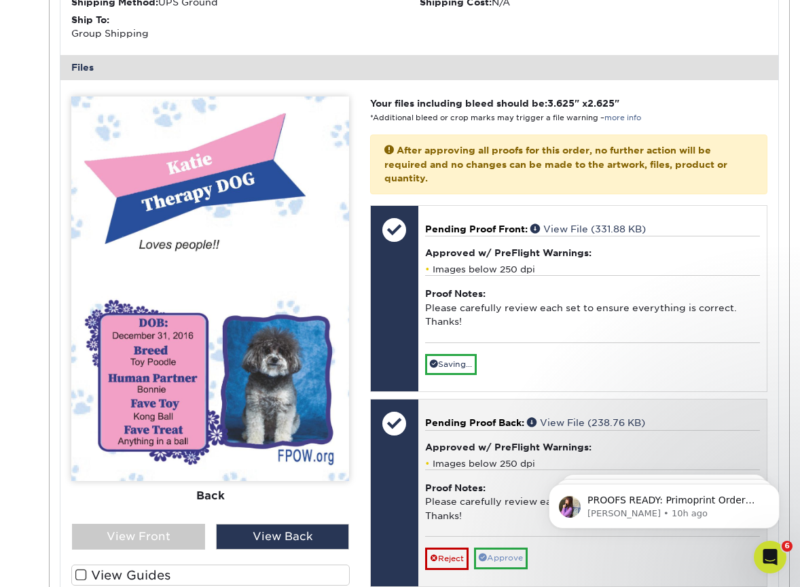
click at [510, 547] on link "Approve" at bounding box center [501, 557] width 54 height 21
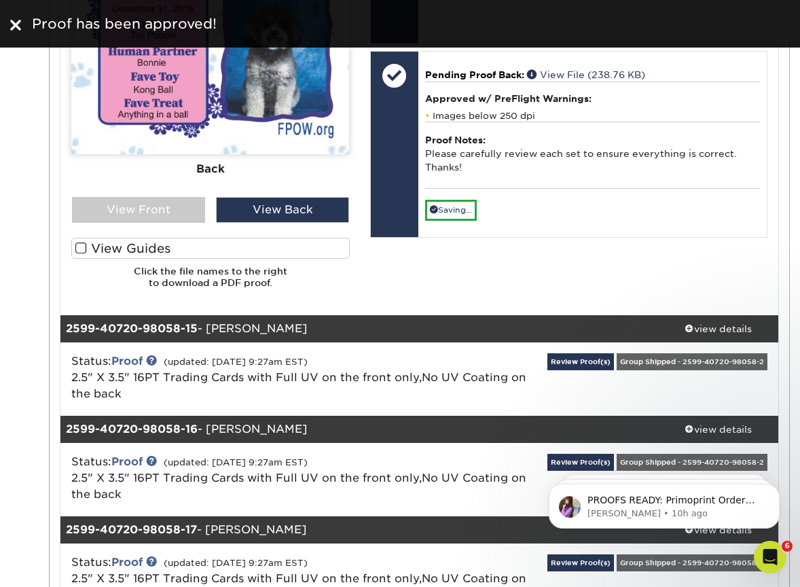
scroll to position [10989, 0]
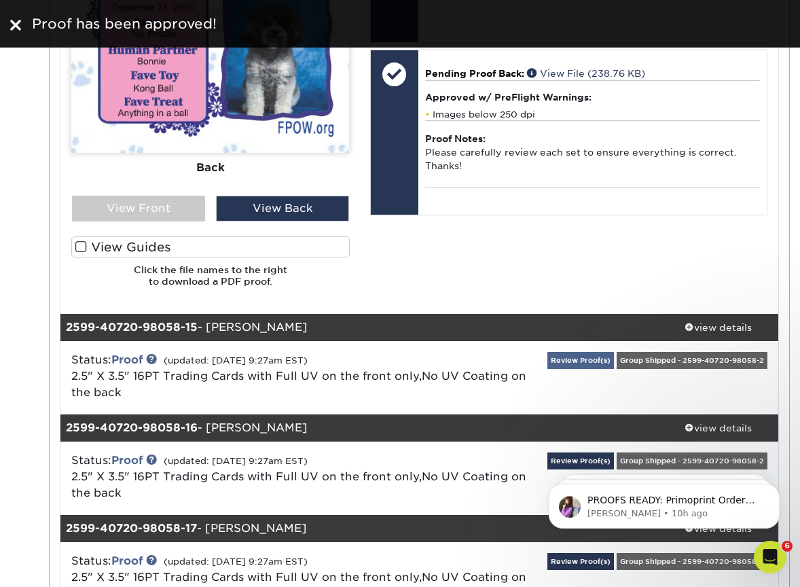
click at [614, 352] on link "Review Proof(s)" at bounding box center [580, 360] width 67 height 17
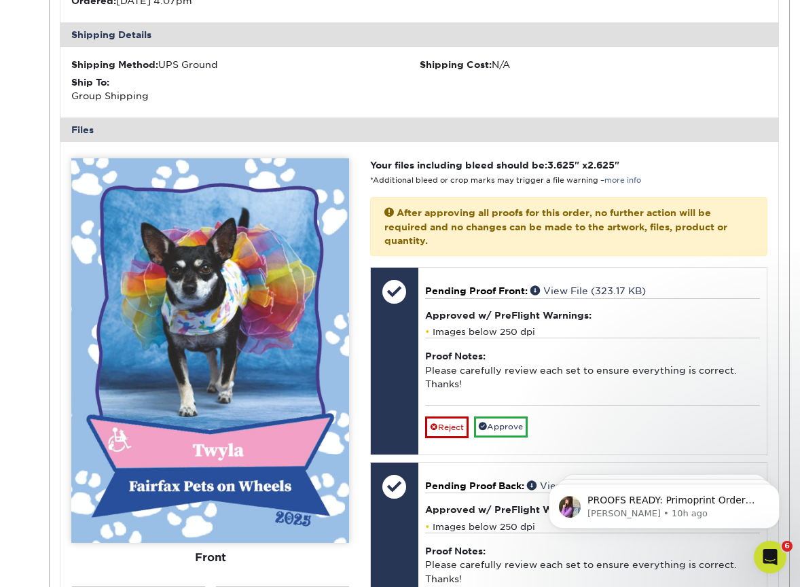
scroll to position [11518, 0]
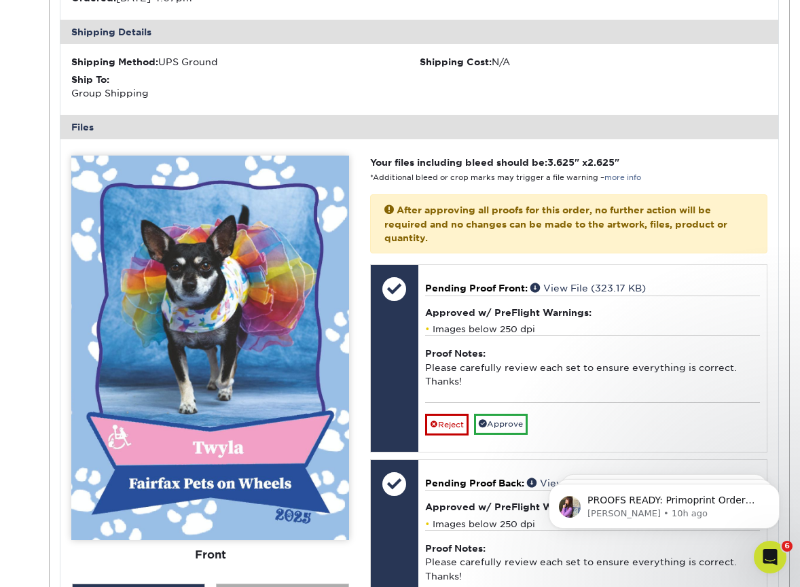
click at [305, 583] on div "View Back" at bounding box center [282, 596] width 133 height 26
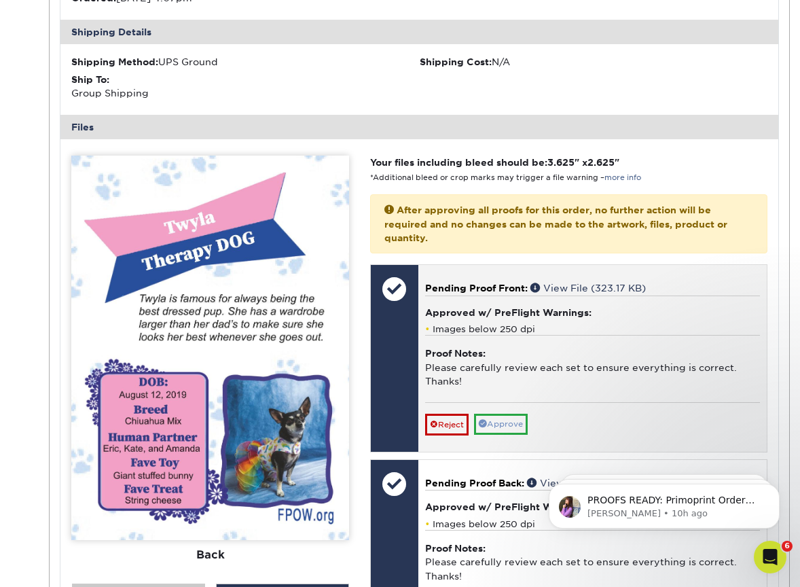
click at [514, 413] on link "Approve" at bounding box center [501, 423] width 54 height 21
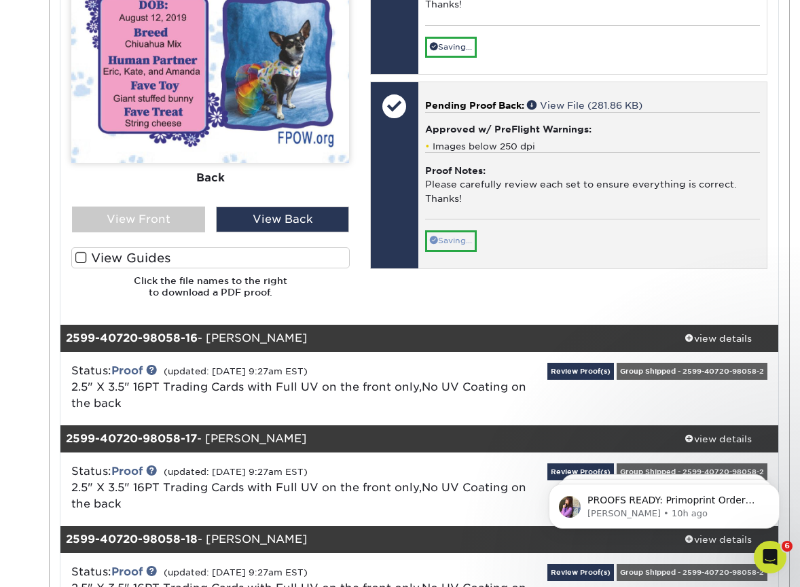
scroll to position [11920, 0]
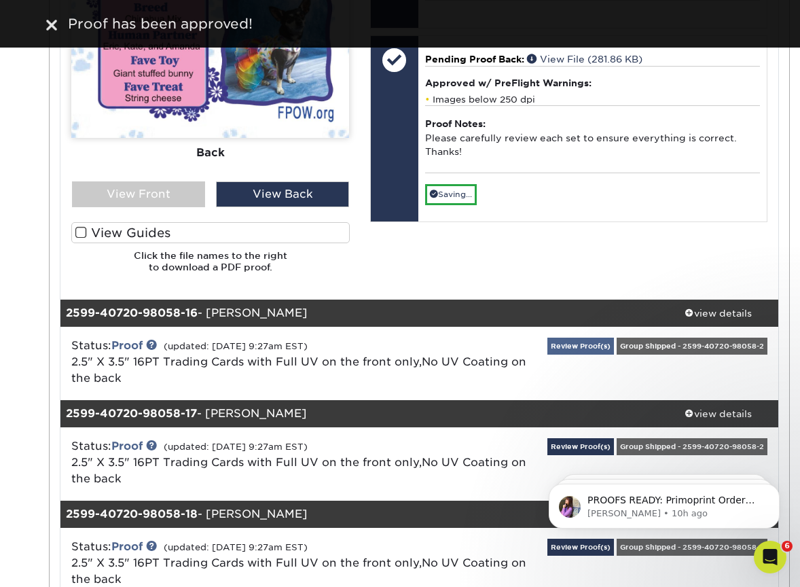
click at [614, 337] on link "Review Proof(s)" at bounding box center [580, 345] width 67 height 17
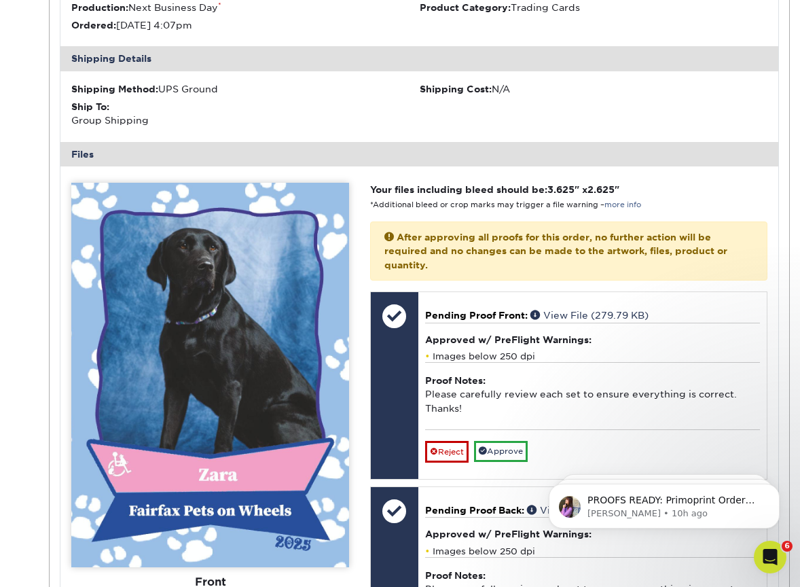
scroll to position [12414, 0]
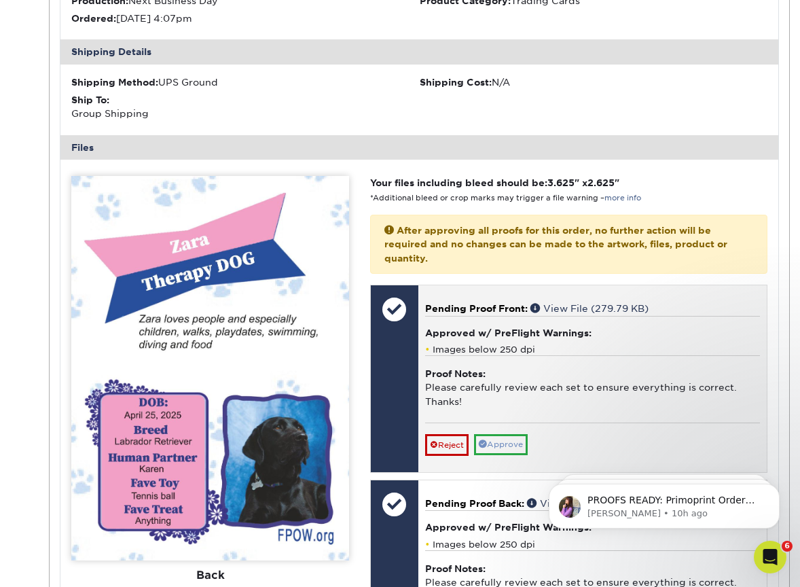
click at [515, 434] on link "Approve" at bounding box center [501, 444] width 54 height 21
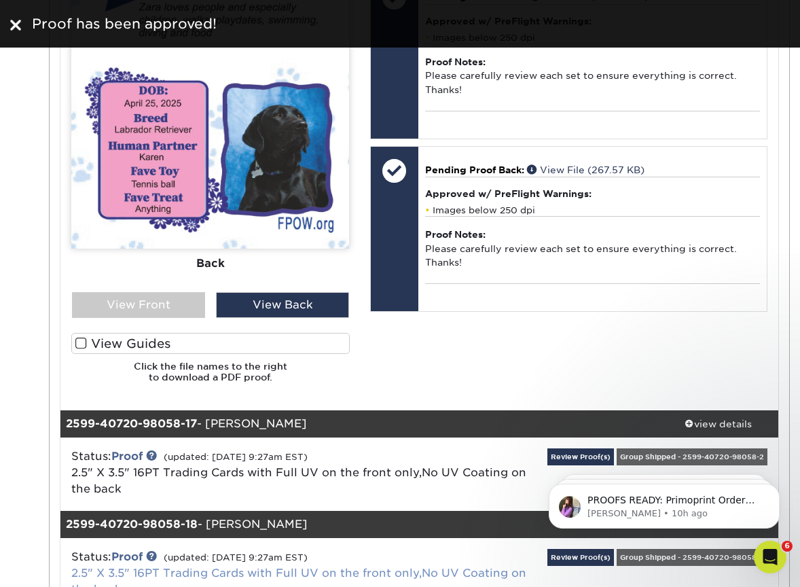
scroll to position [12739, 0]
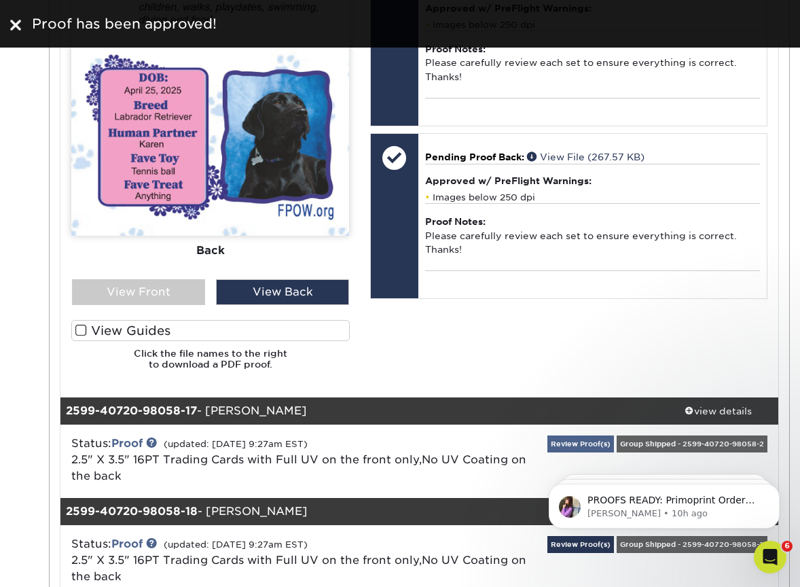
click at [614, 435] on link "Review Proof(s)" at bounding box center [580, 443] width 67 height 17
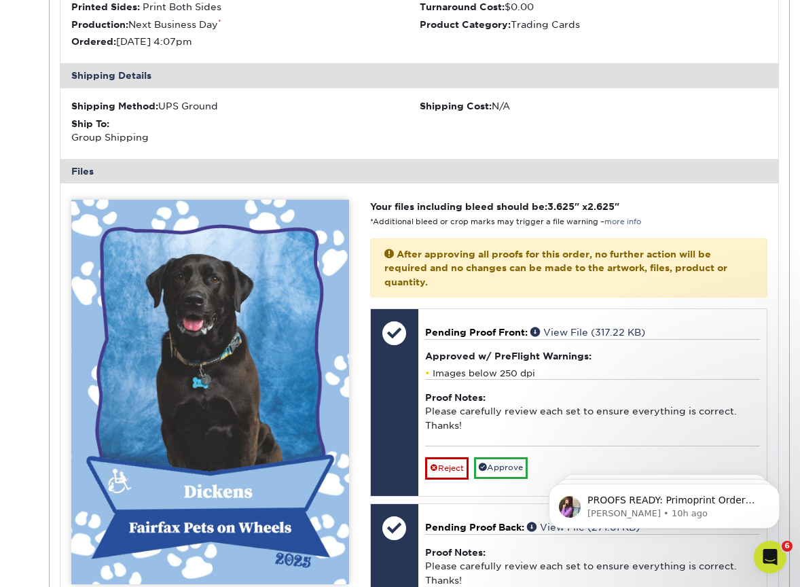
scroll to position [13316, 0]
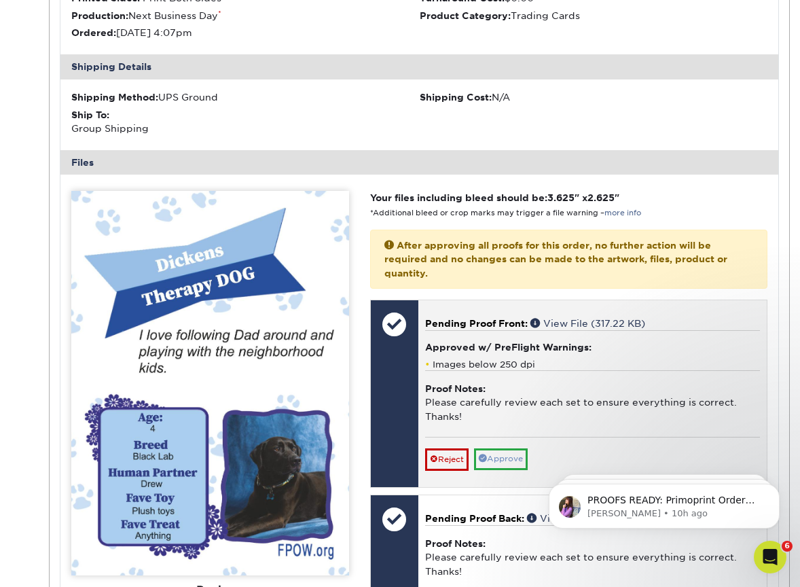
click at [520, 448] on link "Approve" at bounding box center [501, 458] width 54 height 21
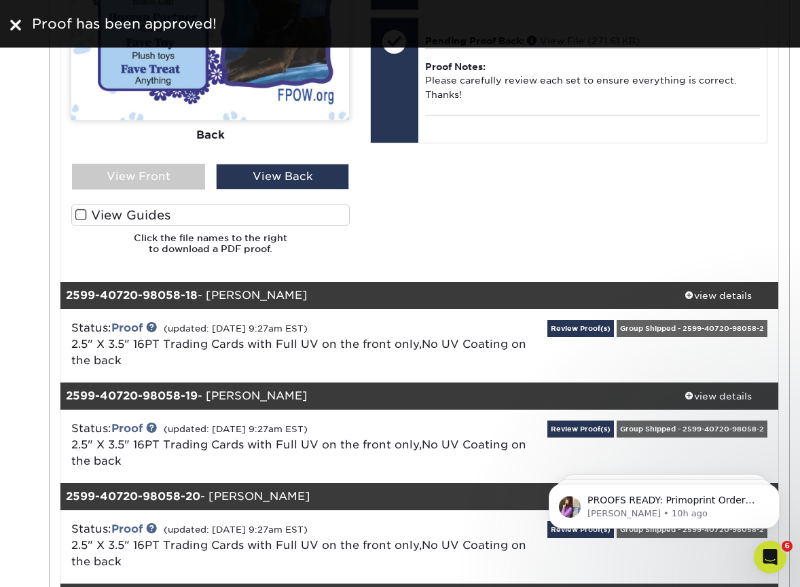
scroll to position [13771, 0]
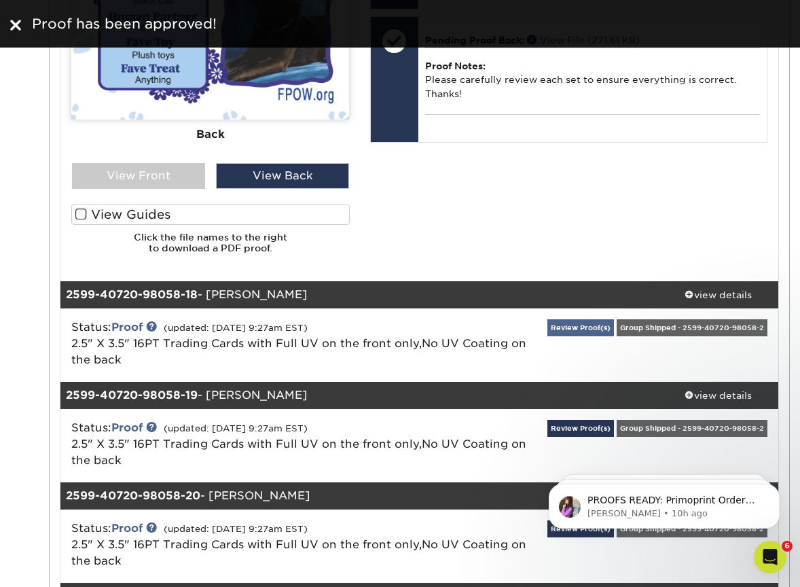
click at [614, 319] on link "Review Proof(s)" at bounding box center [580, 327] width 67 height 17
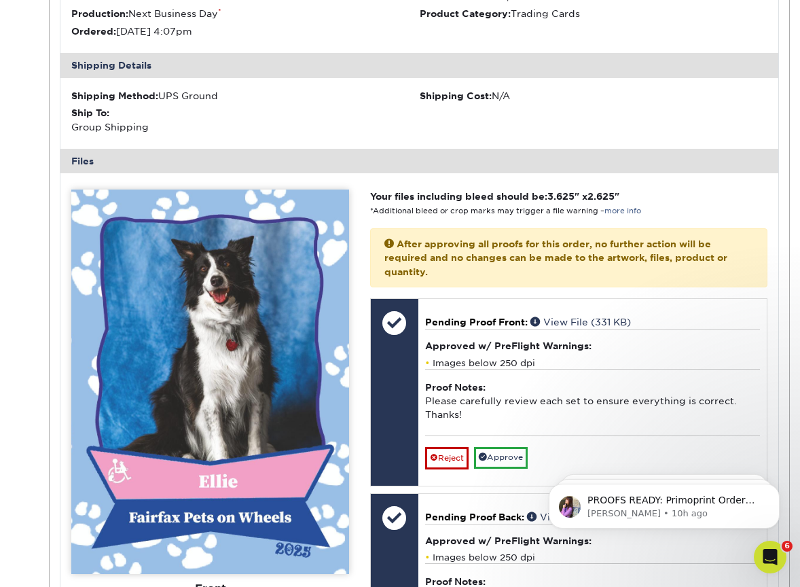
scroll to position [14251, 0]
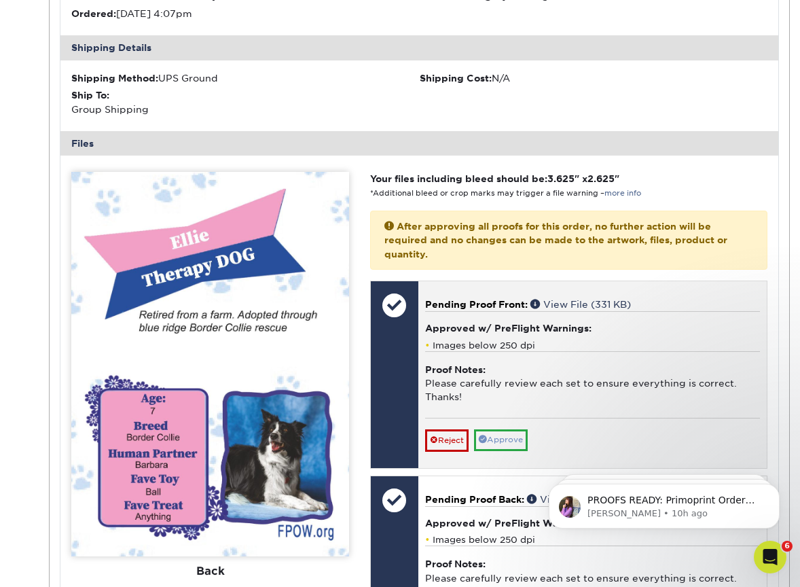
click at [521, 429] on link "Approve" at bounding box center [501, 439] width 54 height 21
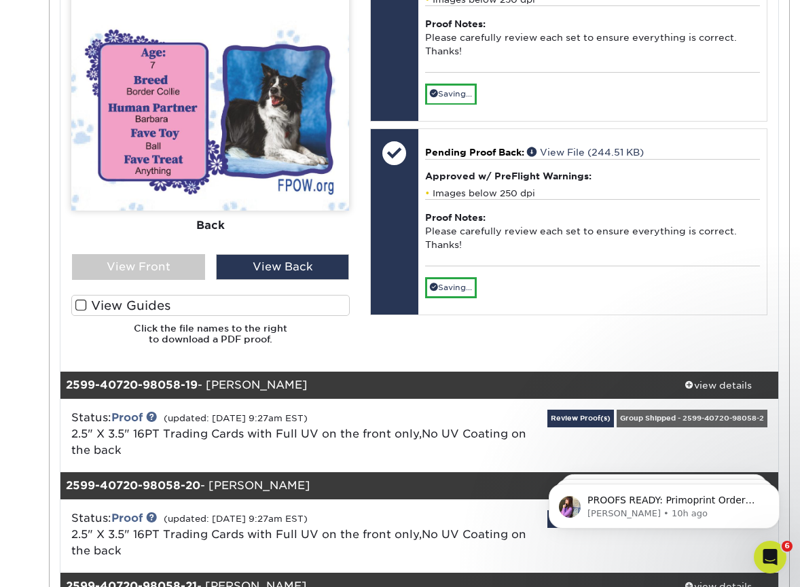
scroll to position [14598, 0]
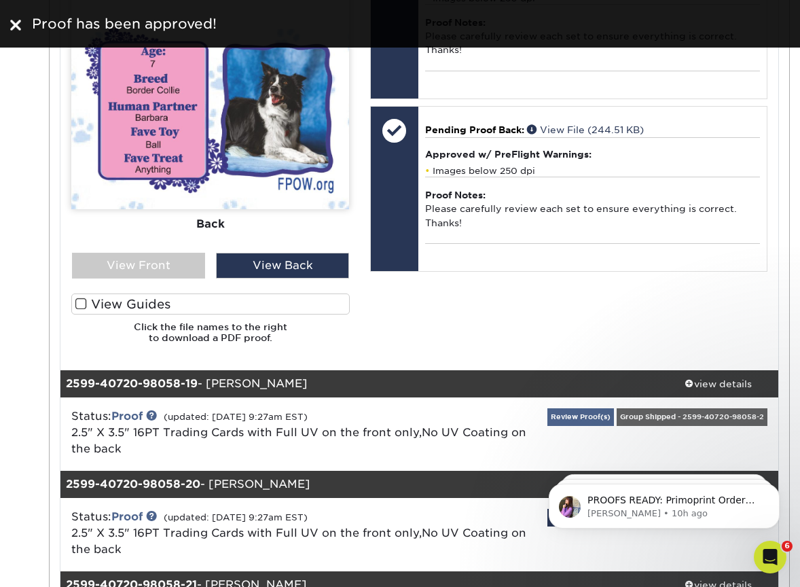
click at [614, 408] on link "Review Proof(s)" at bounding box center [580, 416] width 67 height 17
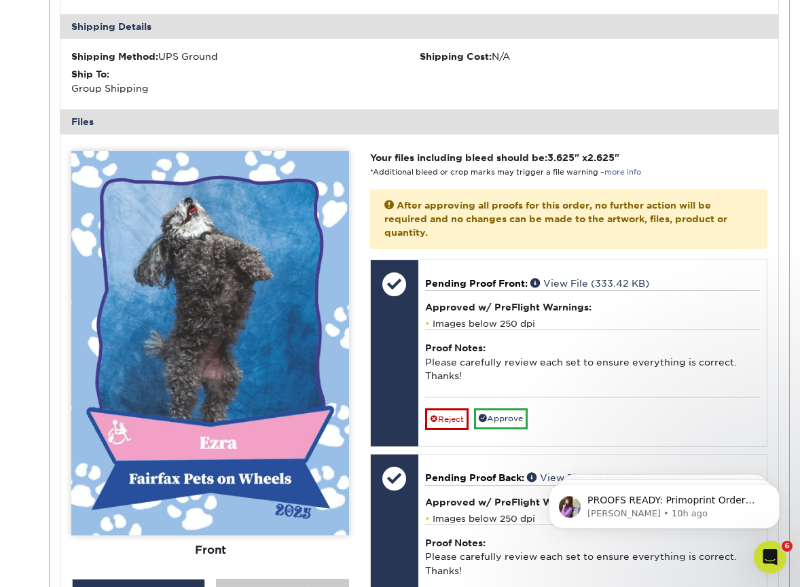
scroll to position [15189, 0]
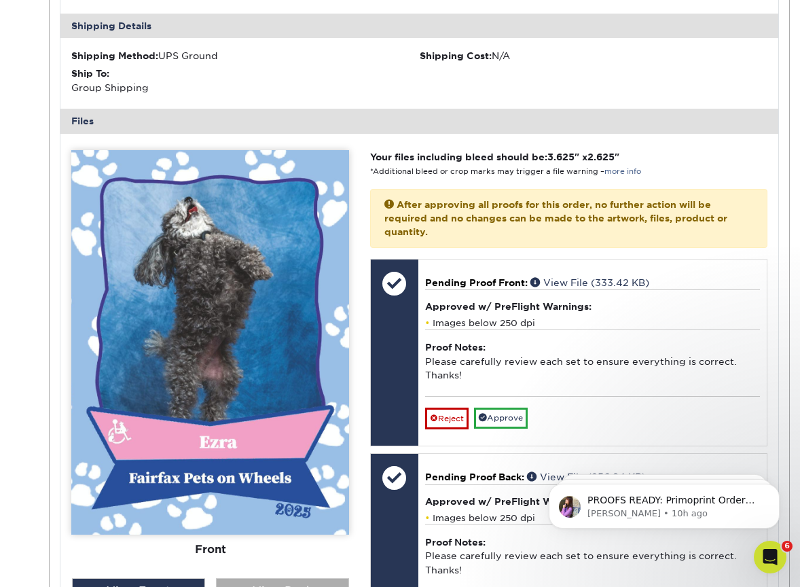
click at [269, 578] on div "View Back" at bounding box center [282, 591] width 133 height 26
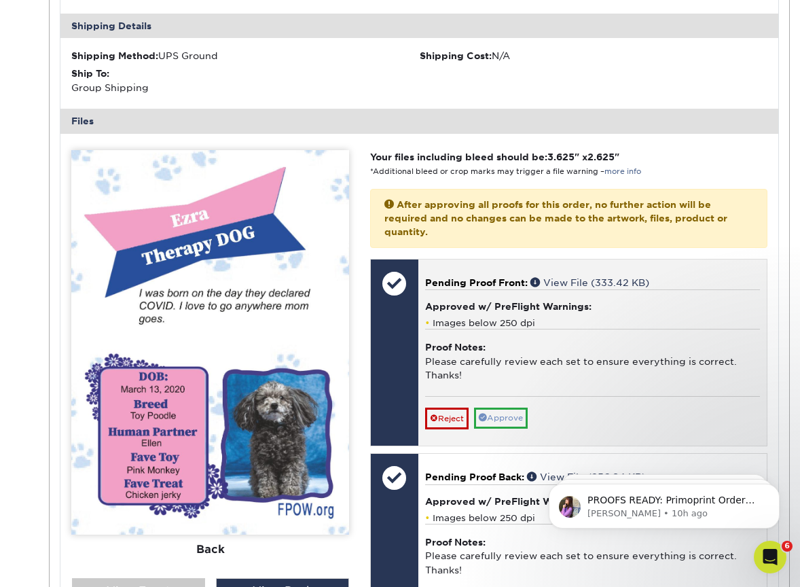
click at [505, 407] on link "Approve" at bounding box center [501, 417] width 54 height 21
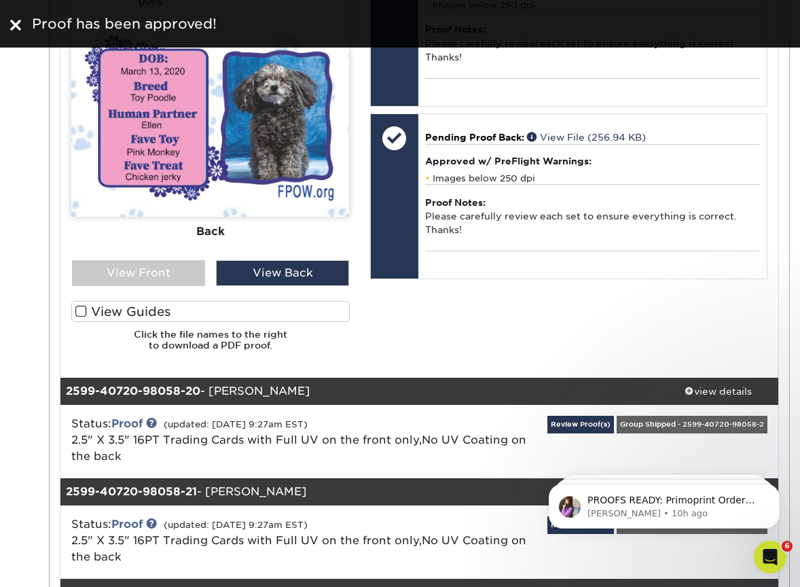
scroll to position [15514, 0]
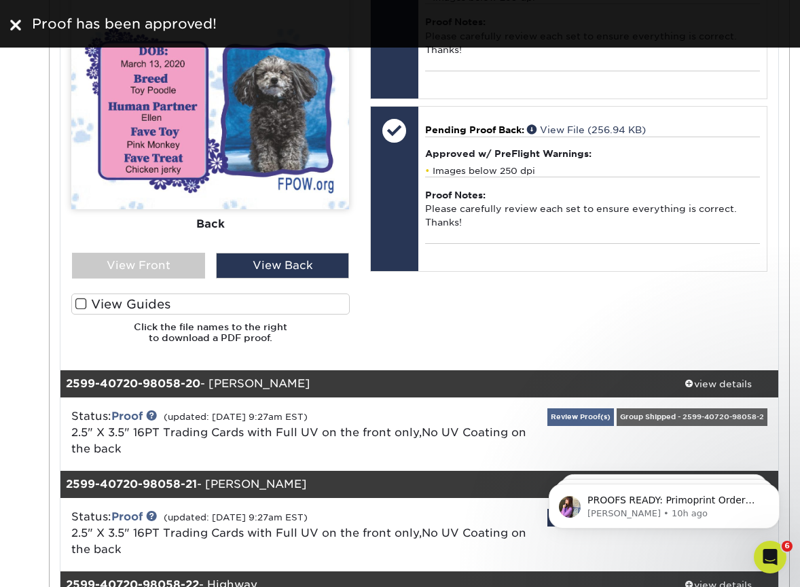
click at [614, 408] on link "Review Proof(s)" at bounding box center [580, 416] width 67 height 17
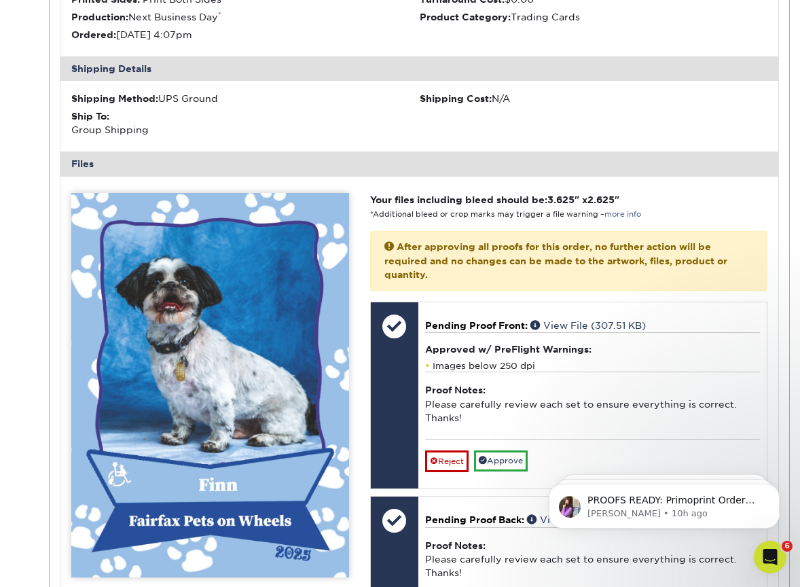
scroll to position [16064, 0]
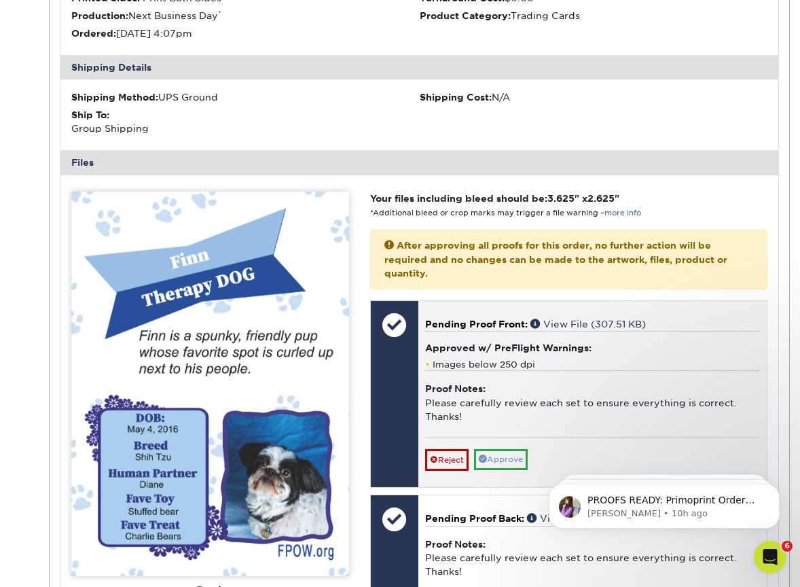
click at [506, 449] on link "Approve" at bounding box center [501, 459] width 54 height 21
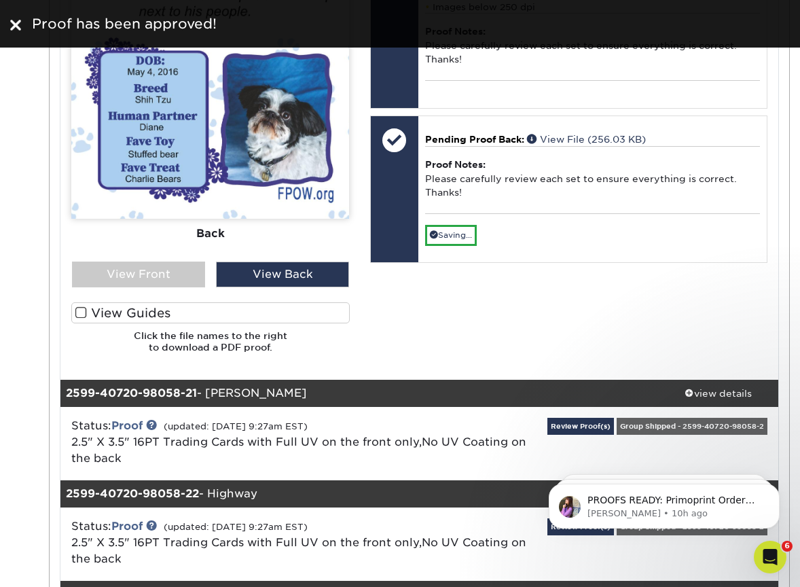
scroll to position [16425, 0]
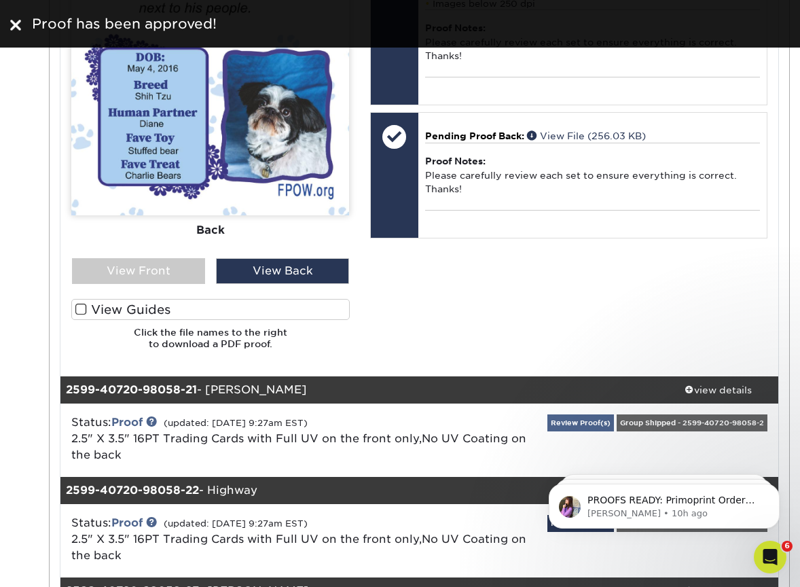
click at [614, 414] on link "Review Proof(s)" at bounding box center [580, 422] width 67 height 17
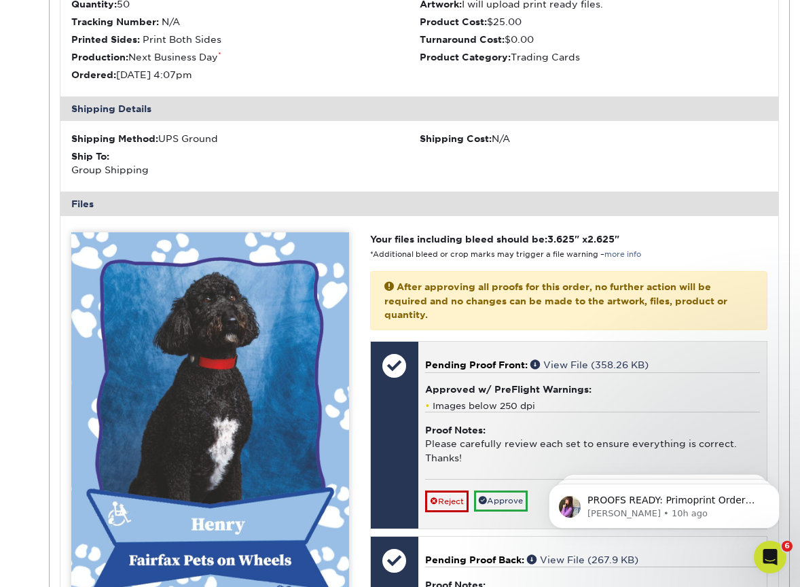
scroll to position [16965, 0]
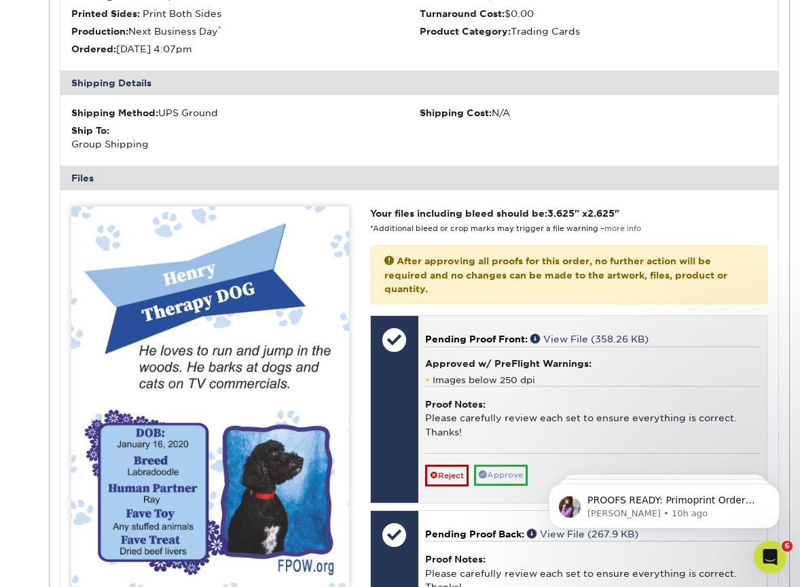
click at [511, 464] on link "Approve" at bounding box center [501, 474] width 54 height 21
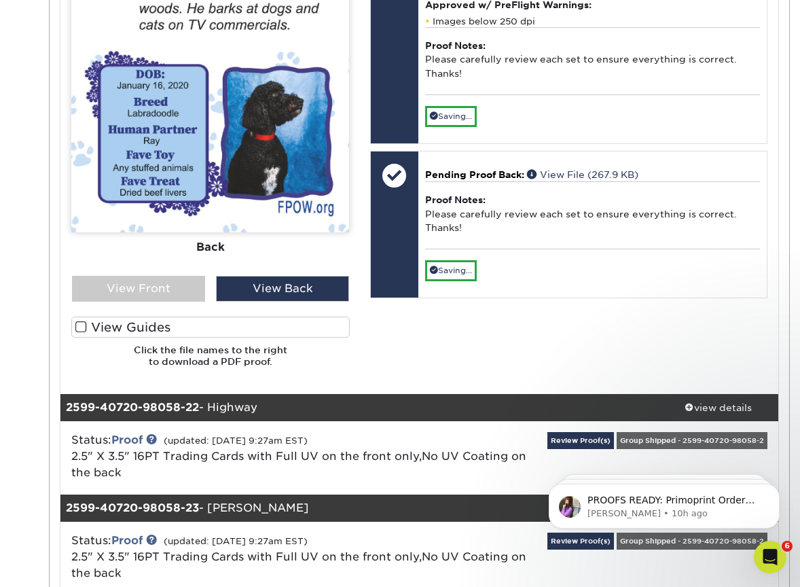
scroll to position [17331, 0]
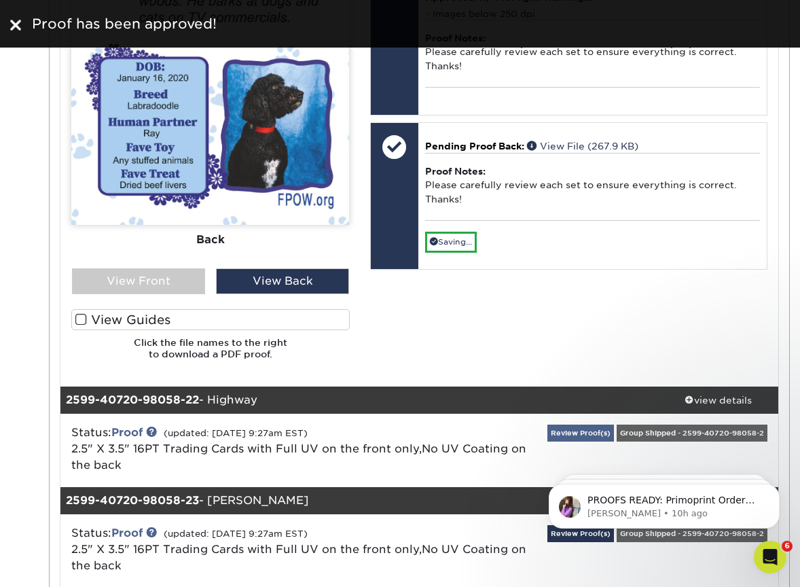
click at [614, 424] on link "Review Proof(s)" at bounding box center [580, 432] width 67 height 17
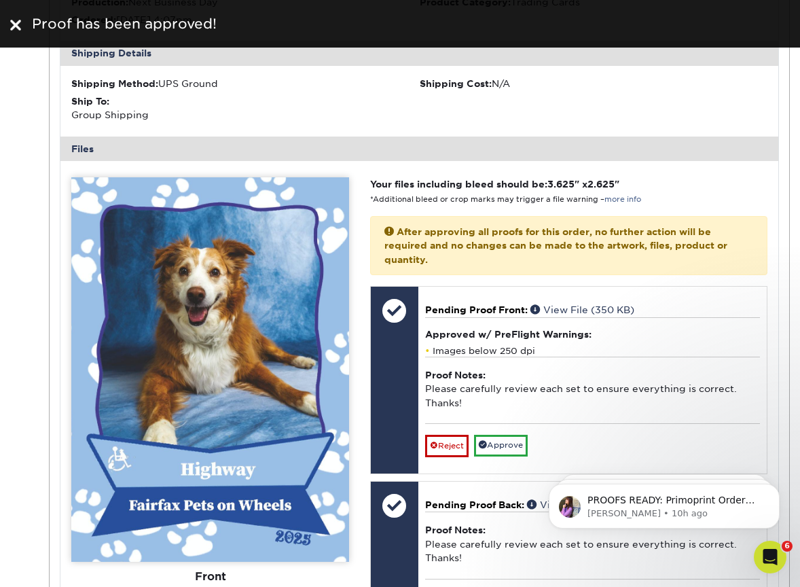
scroll to position [17913, 0]
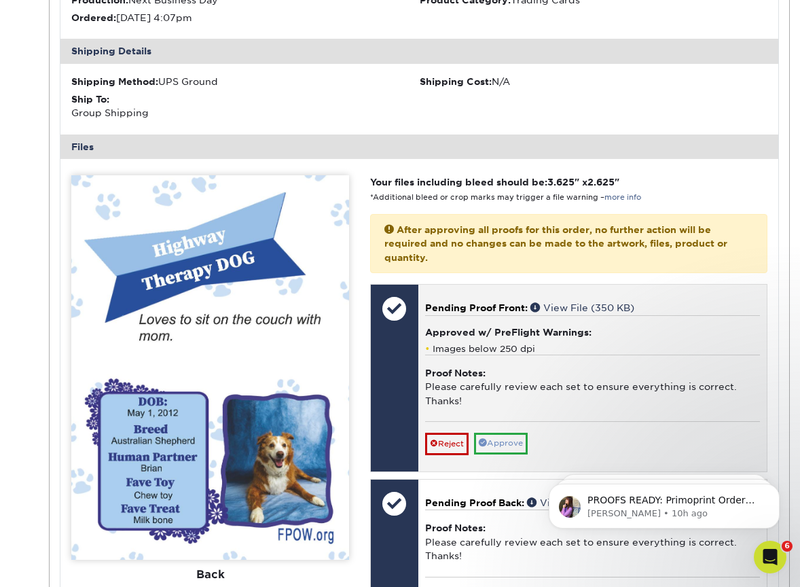
click at [518, 432] on link "Approve" at bounding box center [501, 442] width 54 height 21
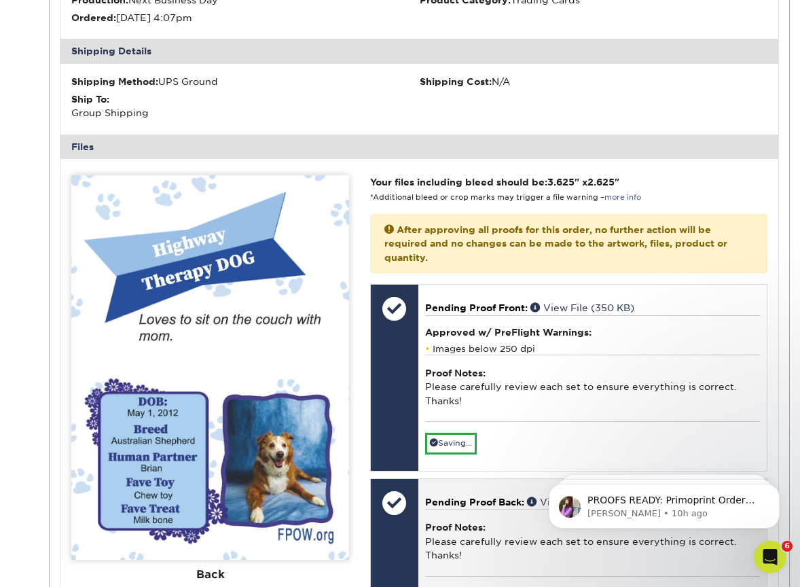
click at [503, 586] on link "Approve" at bounding box center [501, 597] width 54 height 21
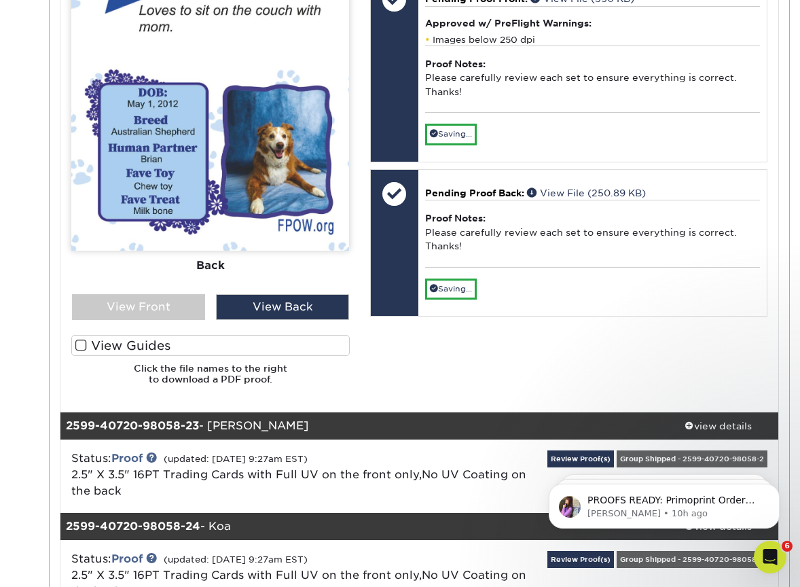
scroll to position [18245, 0]
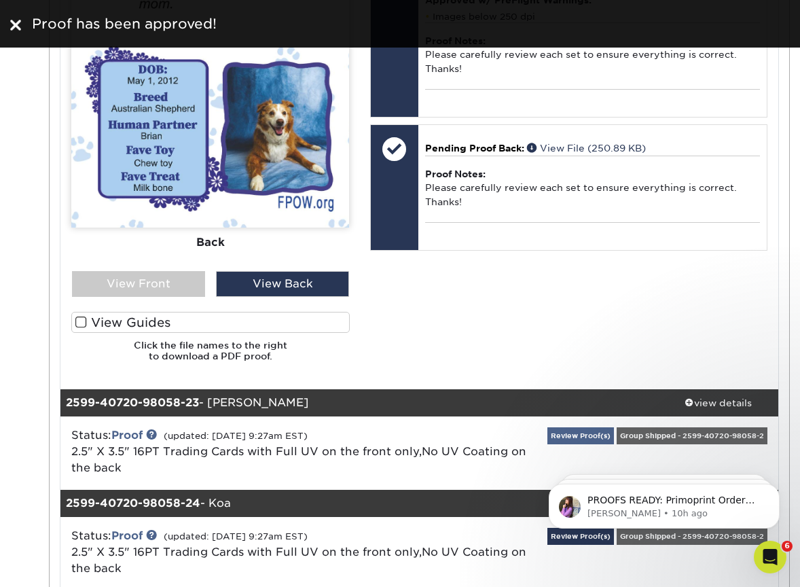
click at [614, 427] on link "Review Proof(s)" at bounding box center [580, 435] width 67 height 17
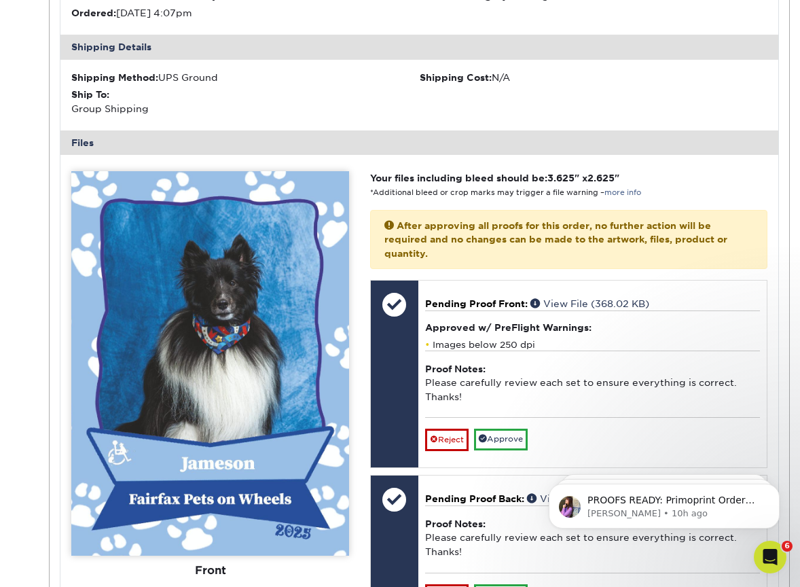
scroll to position [18835, 0]
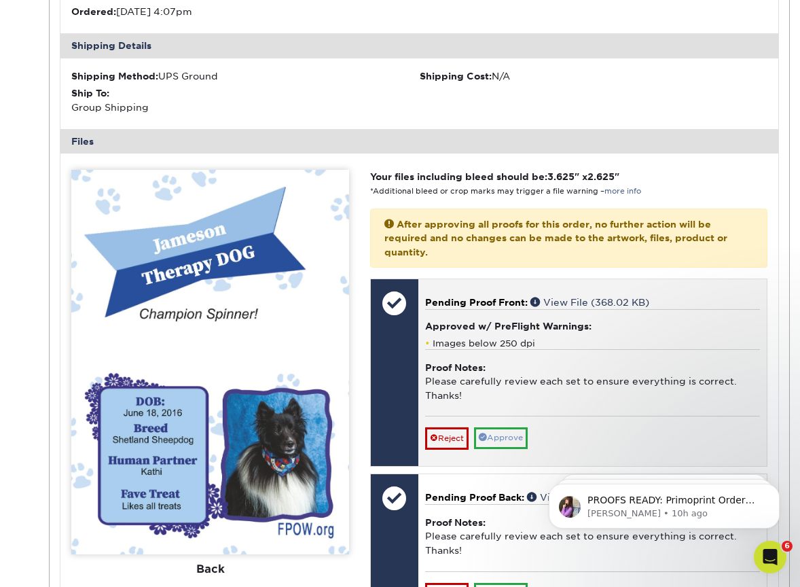
click at [519, 427] on link "Approve" at bounding box center [501, 437] width 54 height 21
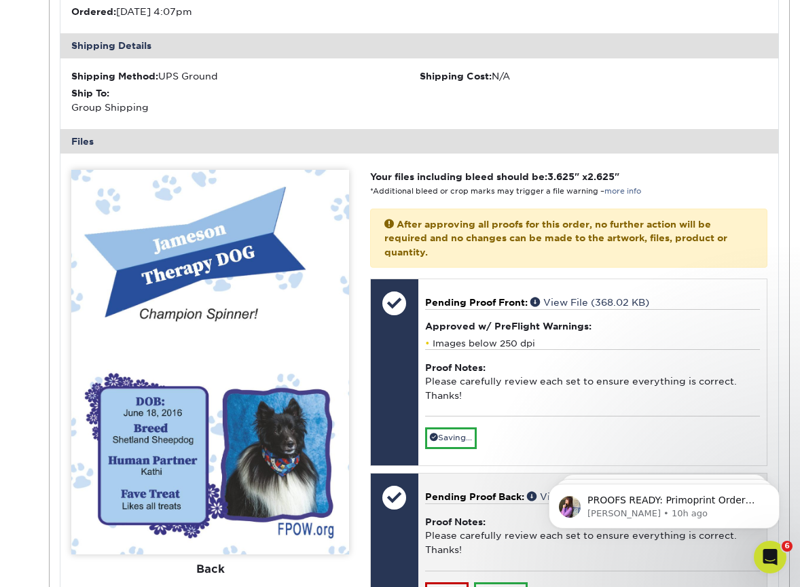
click at [498, 582] on link "Approve" at bounding box center [501, 592] width 54 height 21
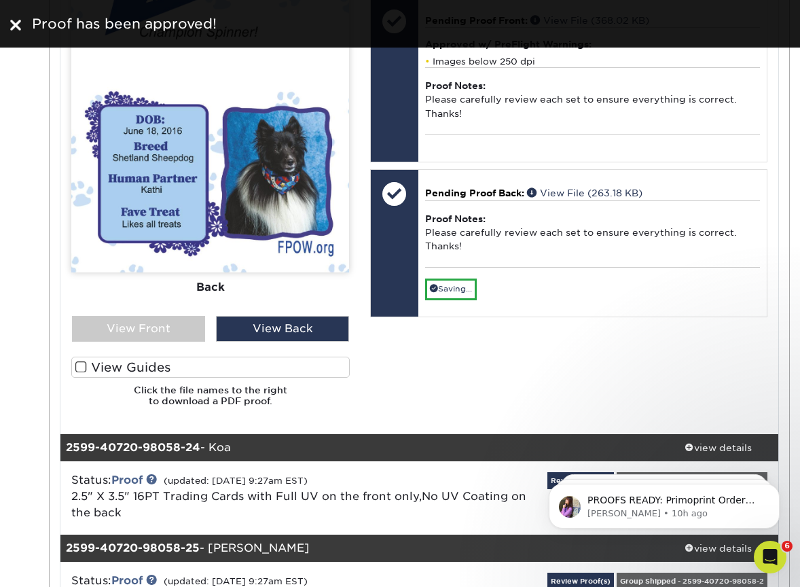
scroll to position [19117, 0]
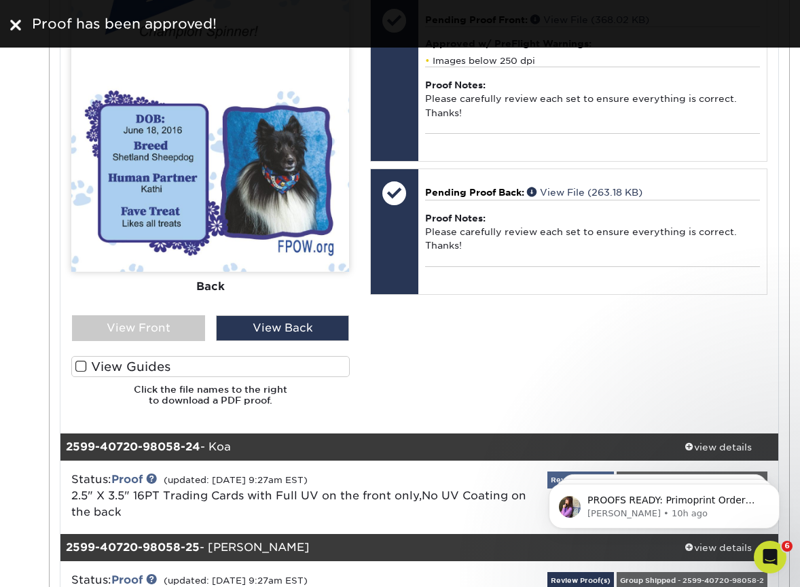
click at [614, 471] on link "Review Proof(s)" at bounding box center [580, 479] width 67 height 17
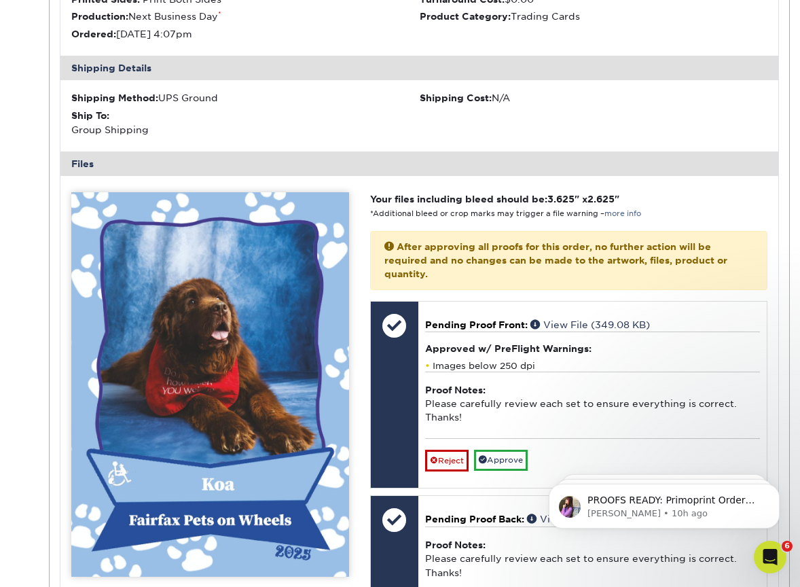
scroll to position [19751, 0]
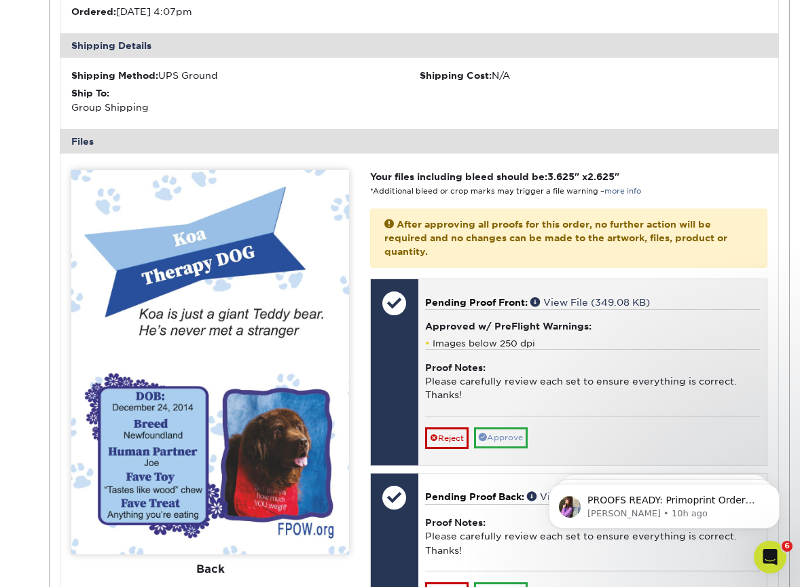
click at [510, 427] on link "Approve" at bounding box center [501, 437] width 54 height 21
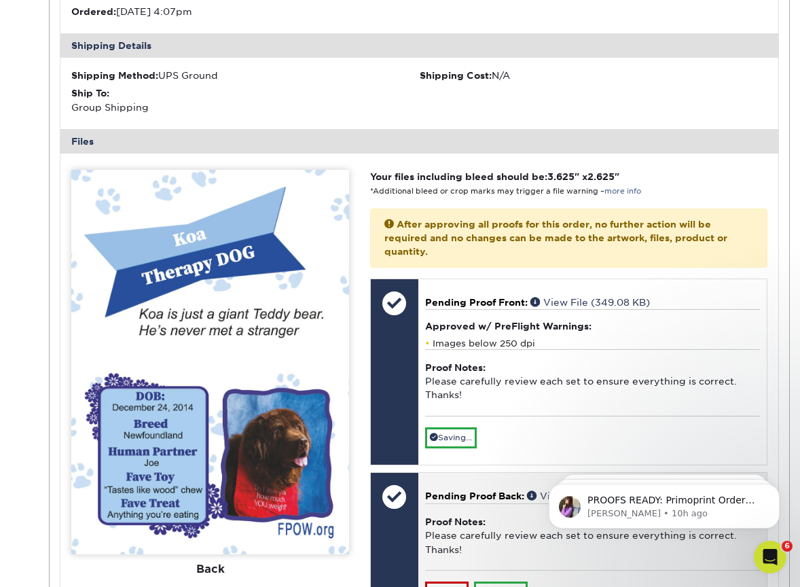
click at [506, 581] on link "Approve" at bounding box center [501, 591] width 54 height 21
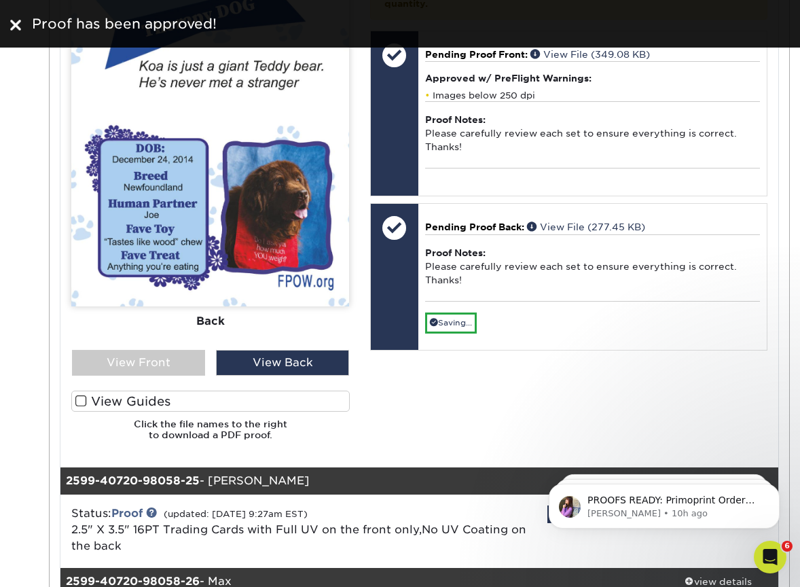
scroll to position [20001, 0]
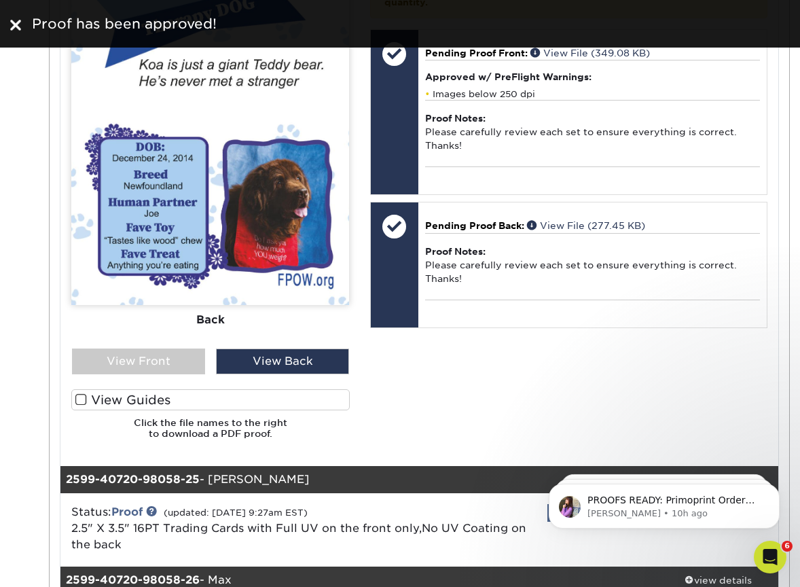
click at [614, 504] on link "Review Proof(s)" at bounding box center [580, 512] width 67 height 17
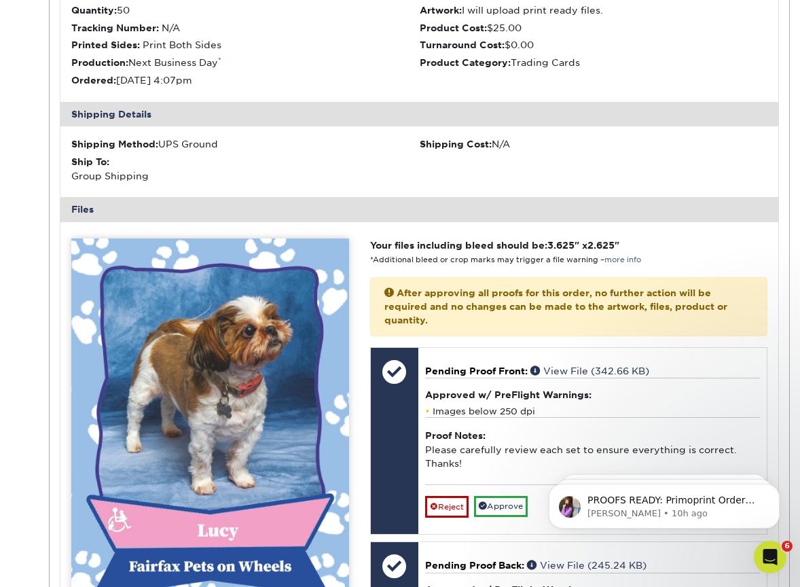
scroll to position [20612, 0]
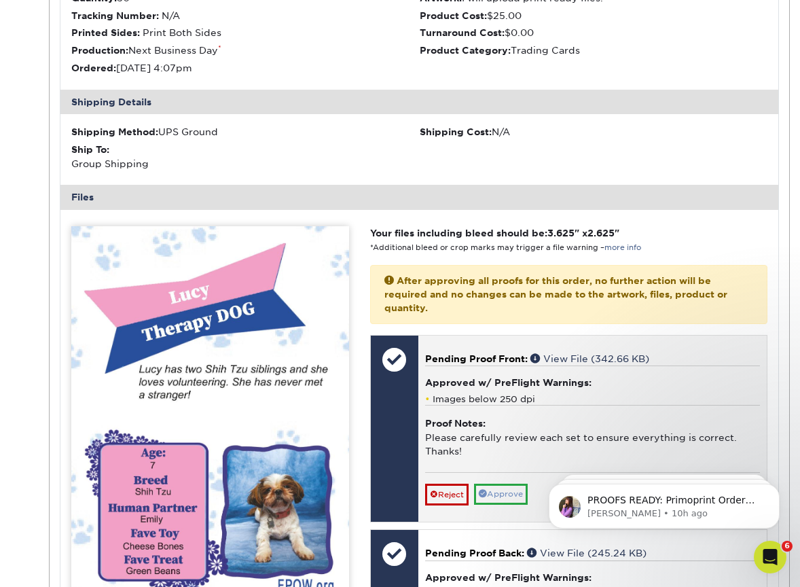
click at [517, 483] on link "Approve" at bounding box center [501, 493] width 54 height 21
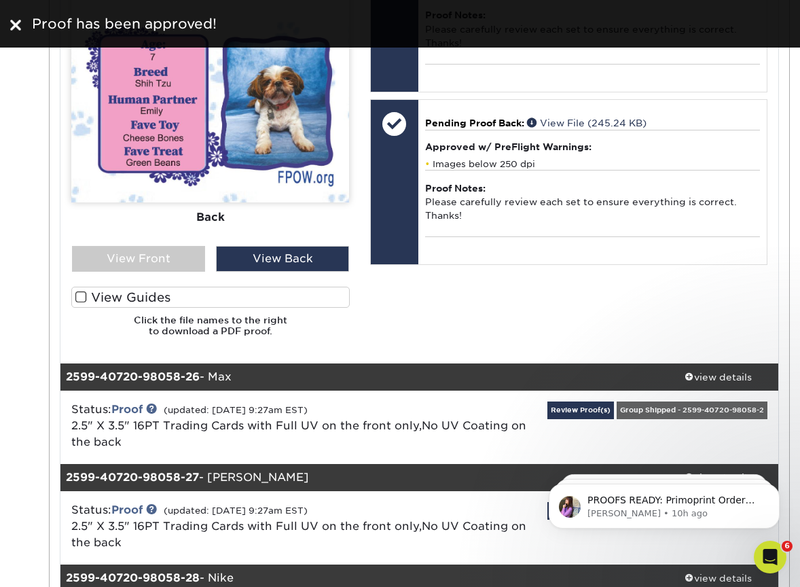
scroll to position [21029, 0]
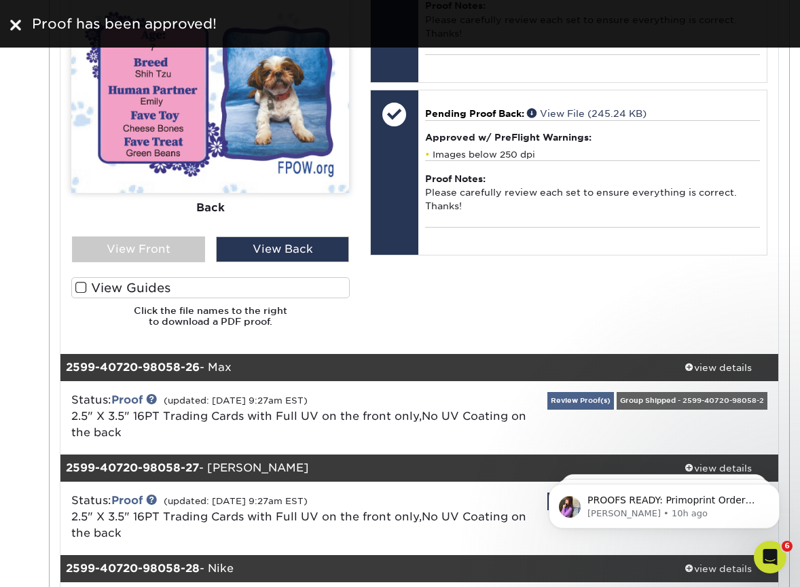
click at [614, 392] on link "Review Proof(s)" at bounding box center [580, 400] width 67 height 17
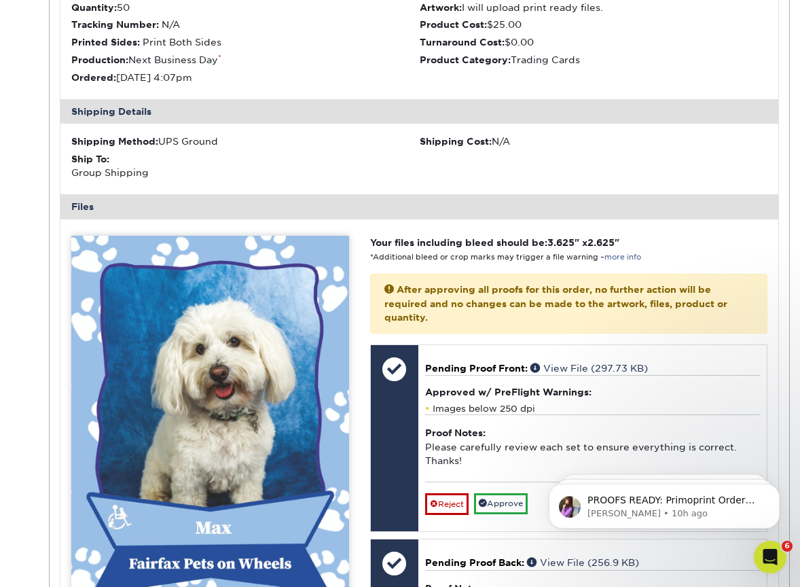
scroll to position [21536, 0]
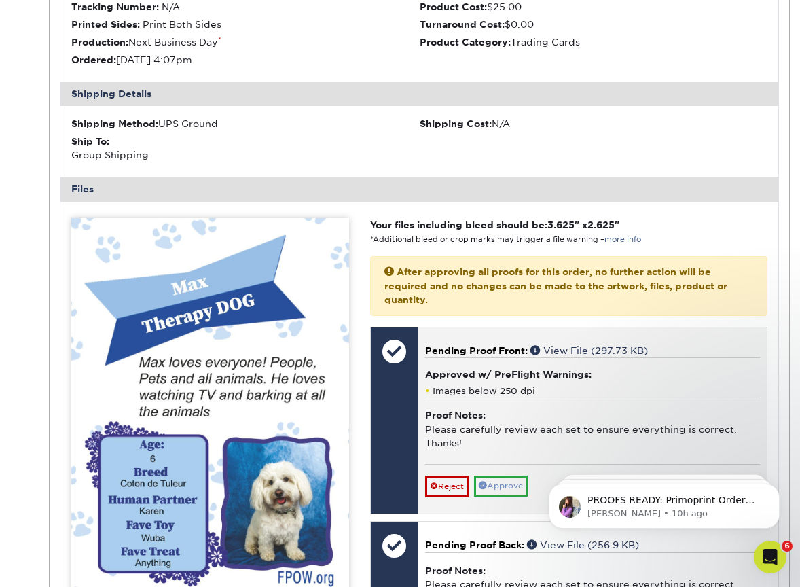
click at [513, 475] on link "Approve" at bounding box center [501, 485] width 54 height 21
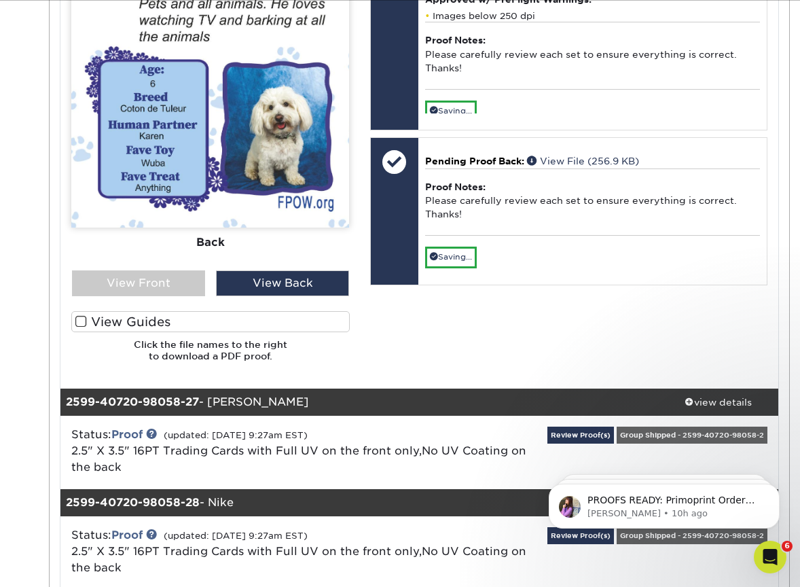
scroll to position [21913, 0]
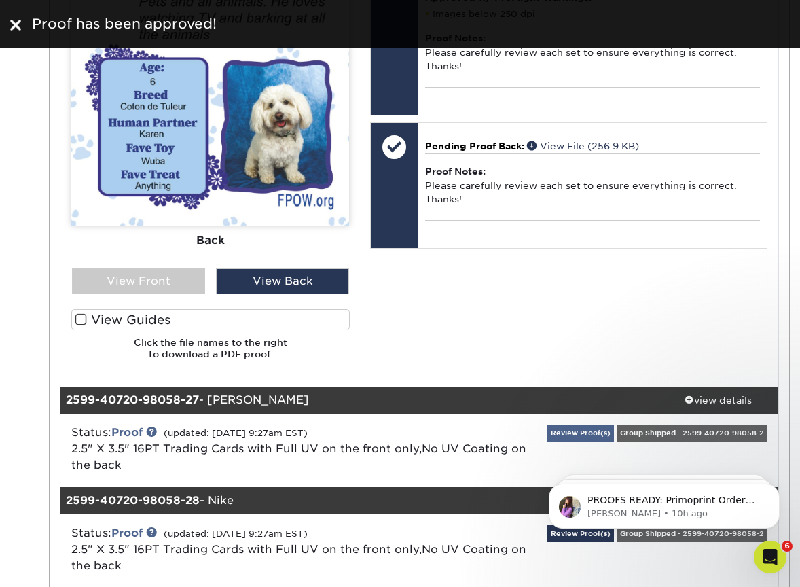
click at [614, 424] on link "Review Proof(s)" at bounding box center [580, 432] width 67 height 17
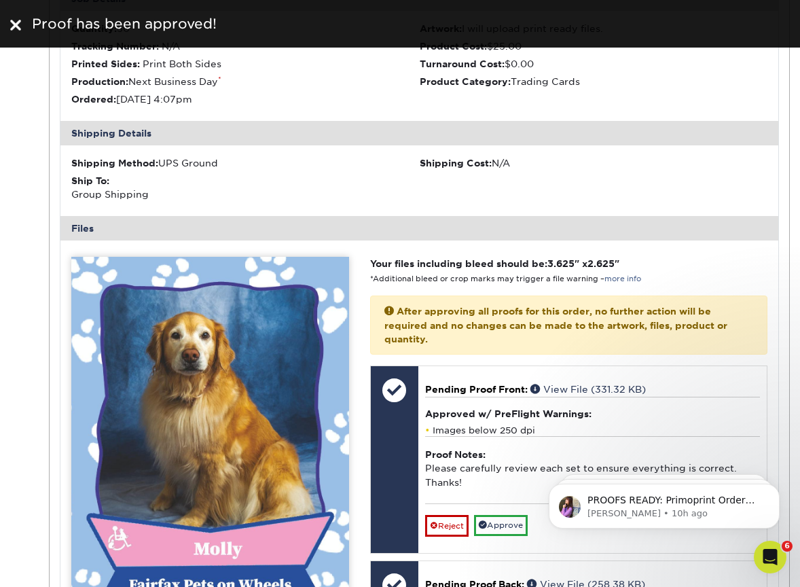
scroll to position [22415, 0]
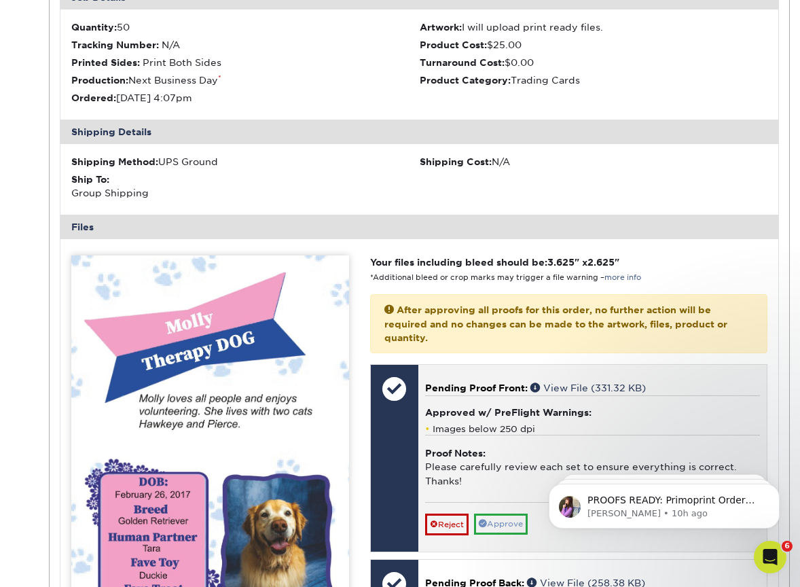
click at [504, 513] on link "Approve" at bounding box center [501, 523] width 54 height 21
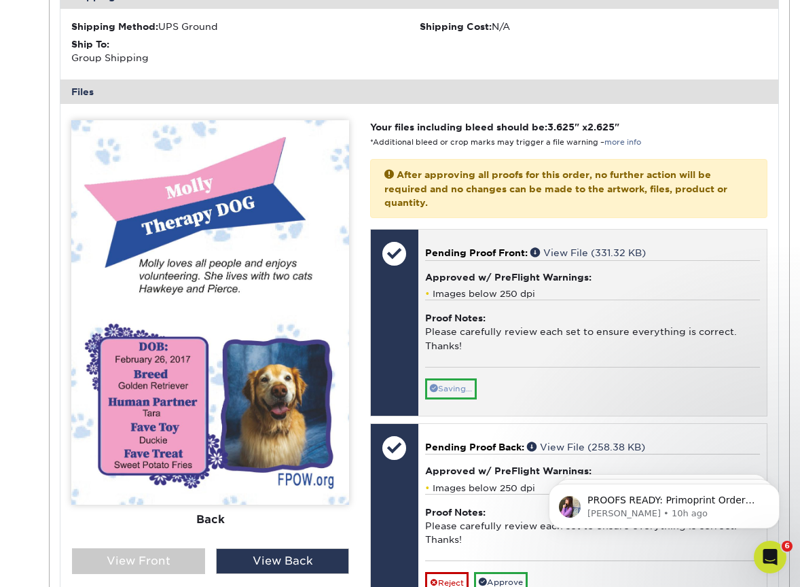
scroll to position [22559, 0]
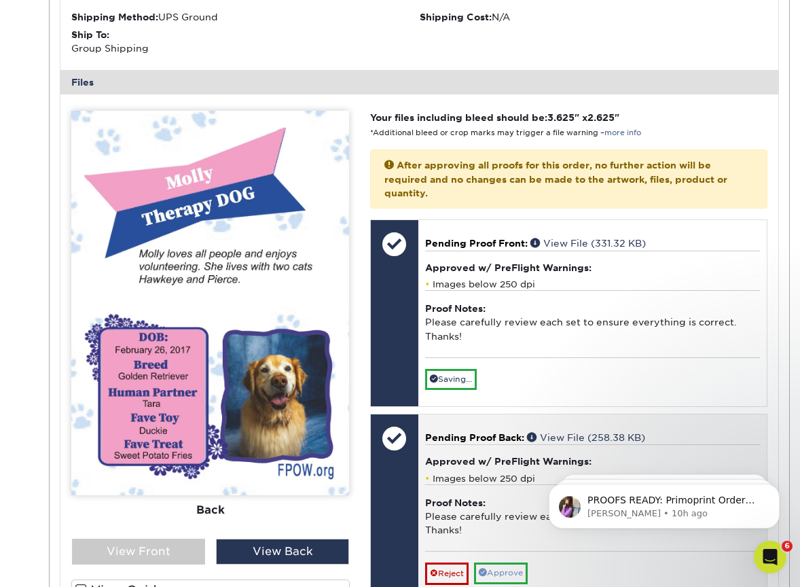
click at [506, 562] on link "Approve" at bounding box center [501, 572] width 54 height 21
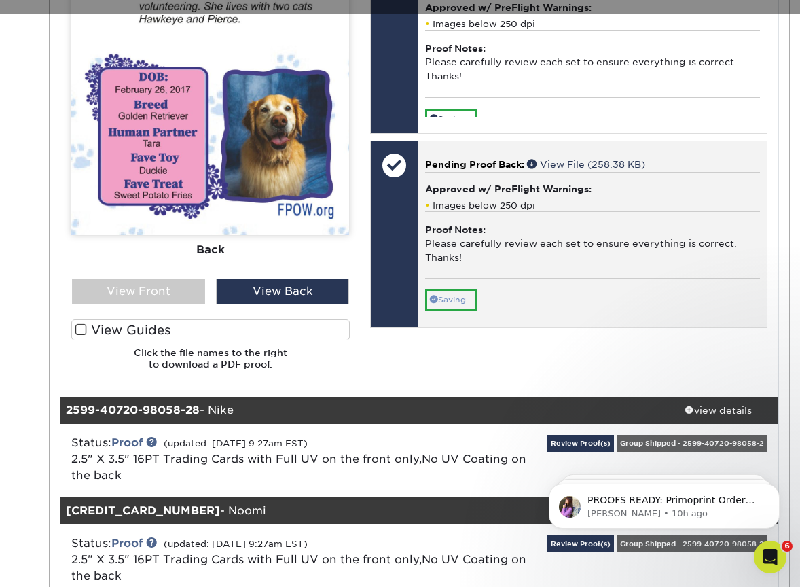
scroll to position [22955, 0]
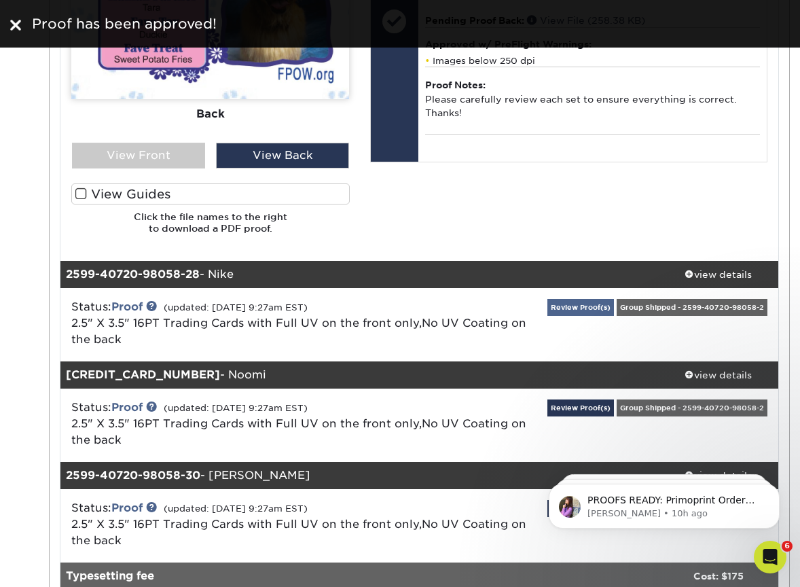
click at [614, 299] on link "Review Proof(s)" at bounding box center [580, 307] width 67 height 17
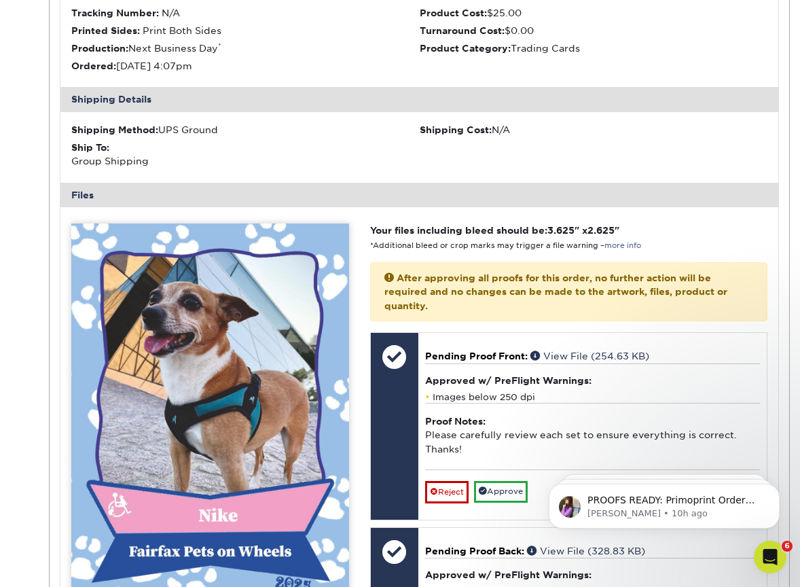
scroll to position [23371, 0]
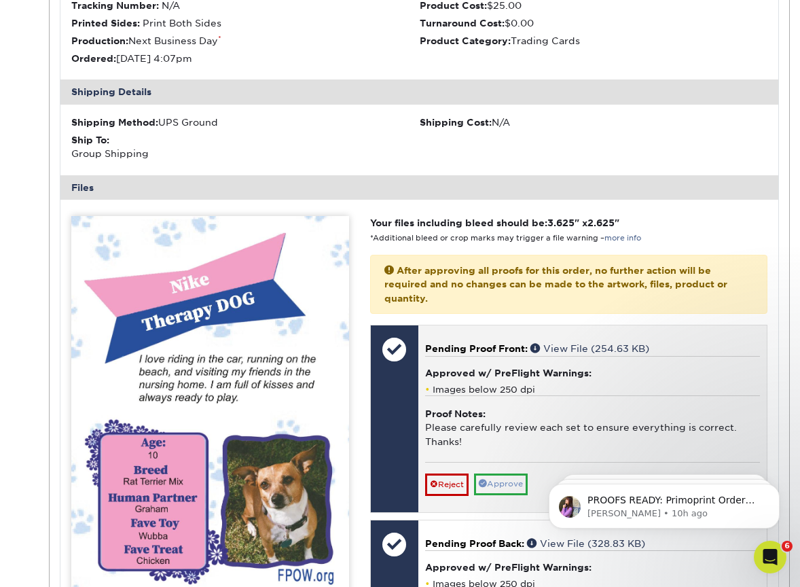
click at [513, 473] on link "Approve" at bounding box center [501, 483] width 54 height 21
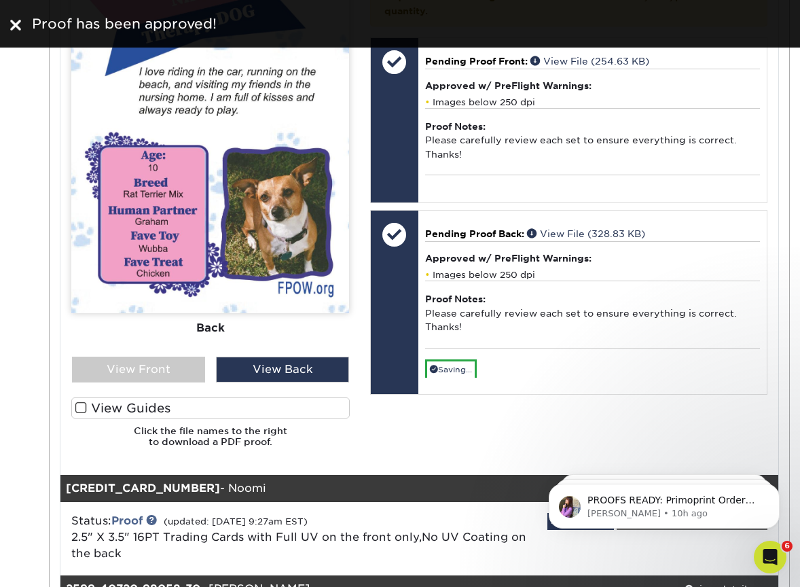
scroll to position [23696, 0]
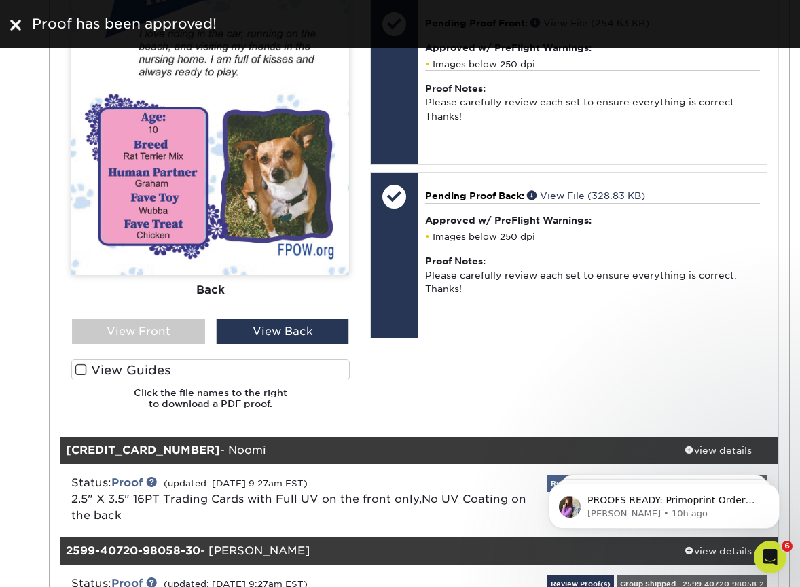
click at [614, 475] on link "Review Proof(s)" at bounding box center [580, 483] width 67 height 17
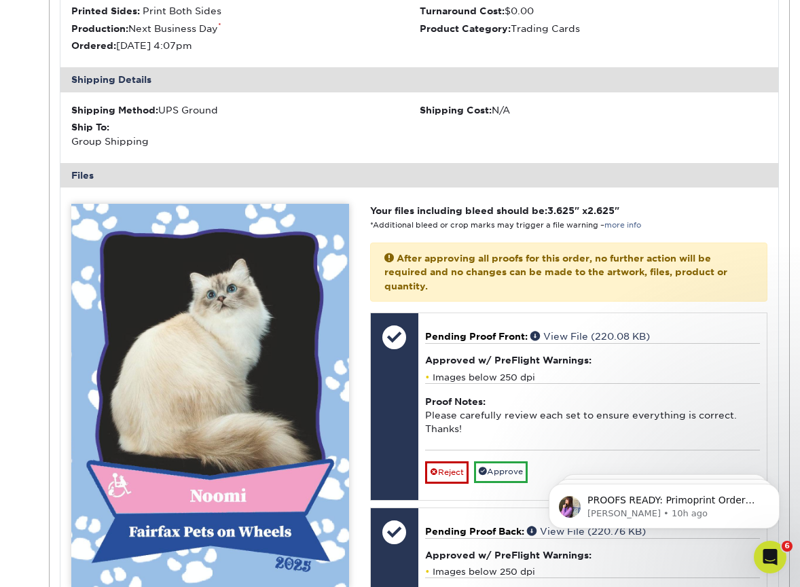
scroll to position [24306, 0]
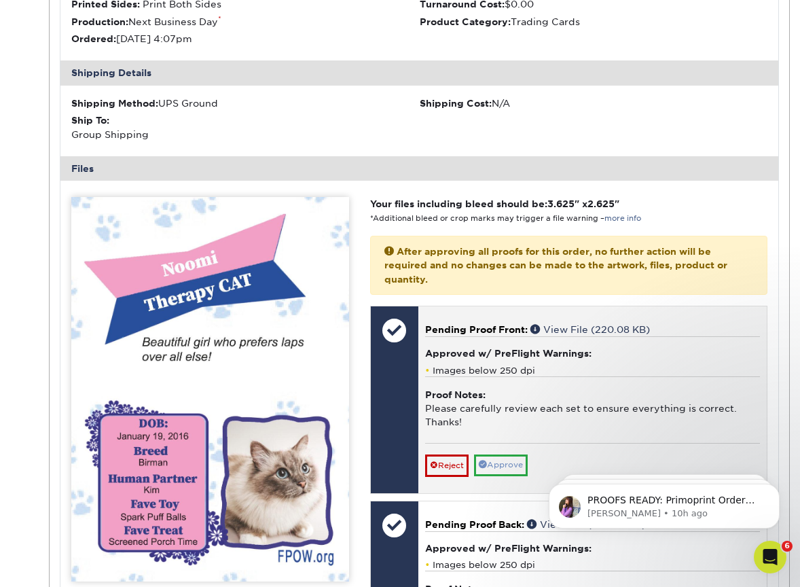
click at [506, 454] on link "Approve" at bounding box center [501, 464] width 54 height 21
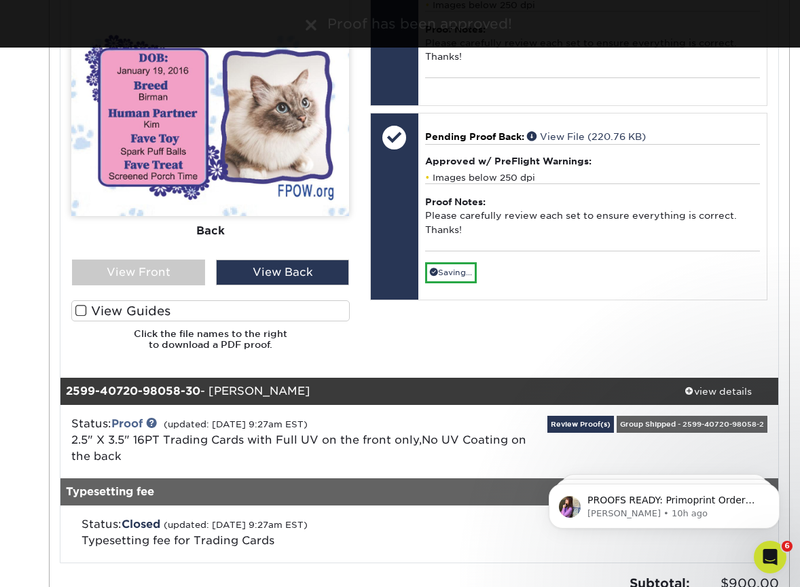
scroll to position [24675, 0]
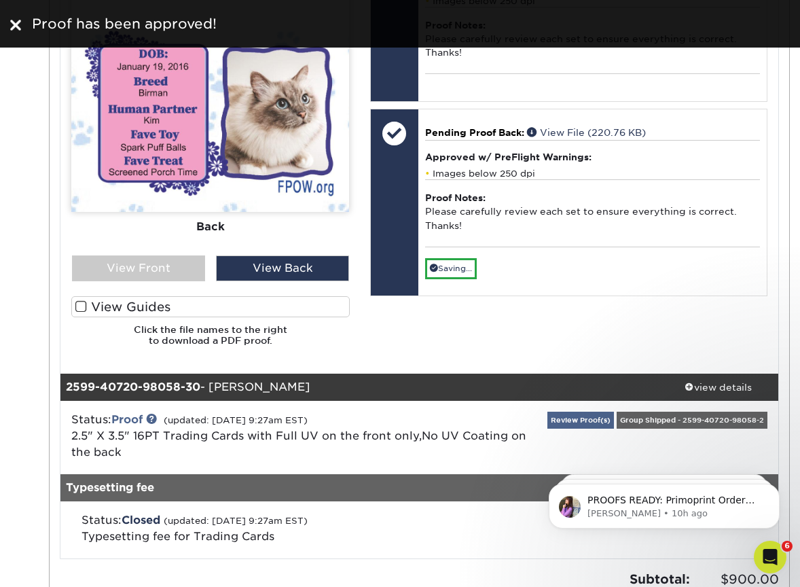
click at [614, 411] on link "Review Proof(s)" at bounding box center [580, 419] width 67 height 17
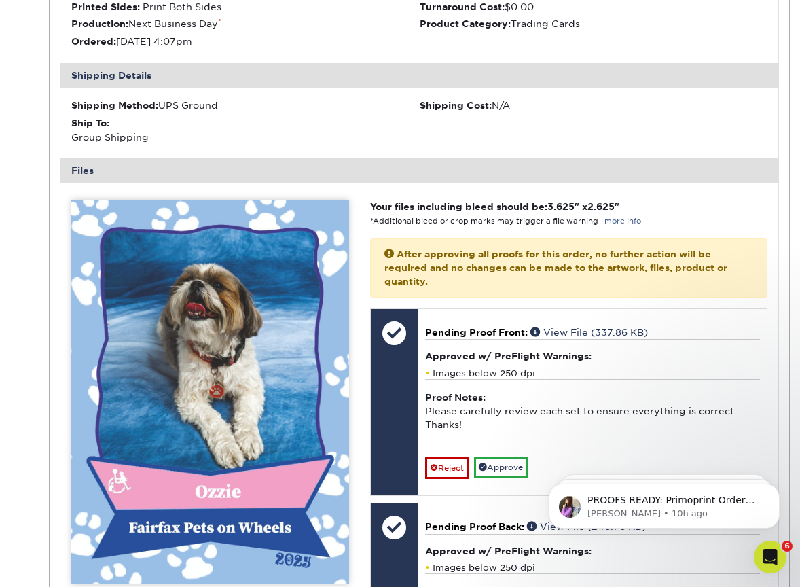
scroll to position [25221, 0]
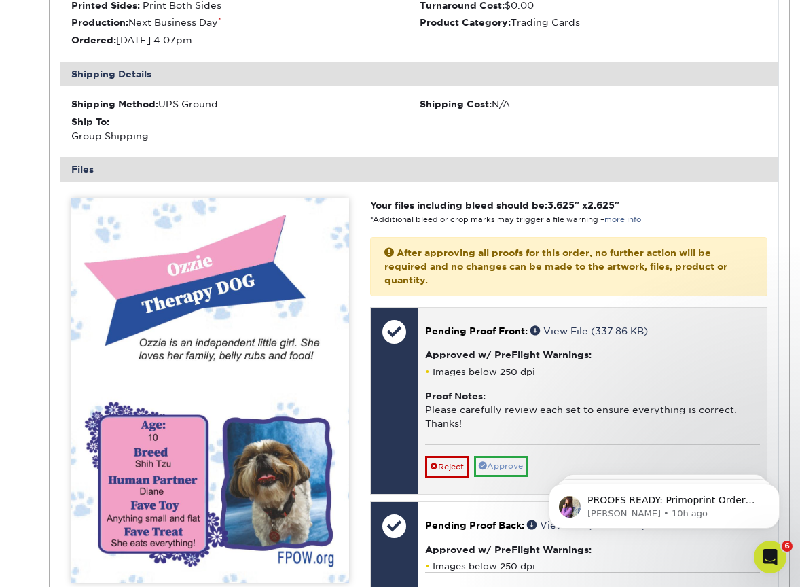
click at [507, 456] on link "Approve" at bounding box center [501, 466] width 54 height 21
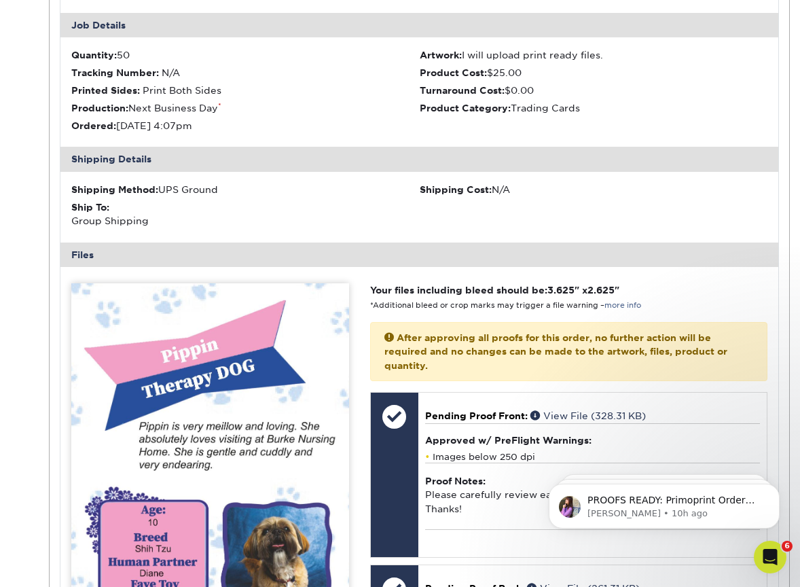
scroll to position [2226, 0]
